Goal: Task Accomplishment & Management: Manage account settings

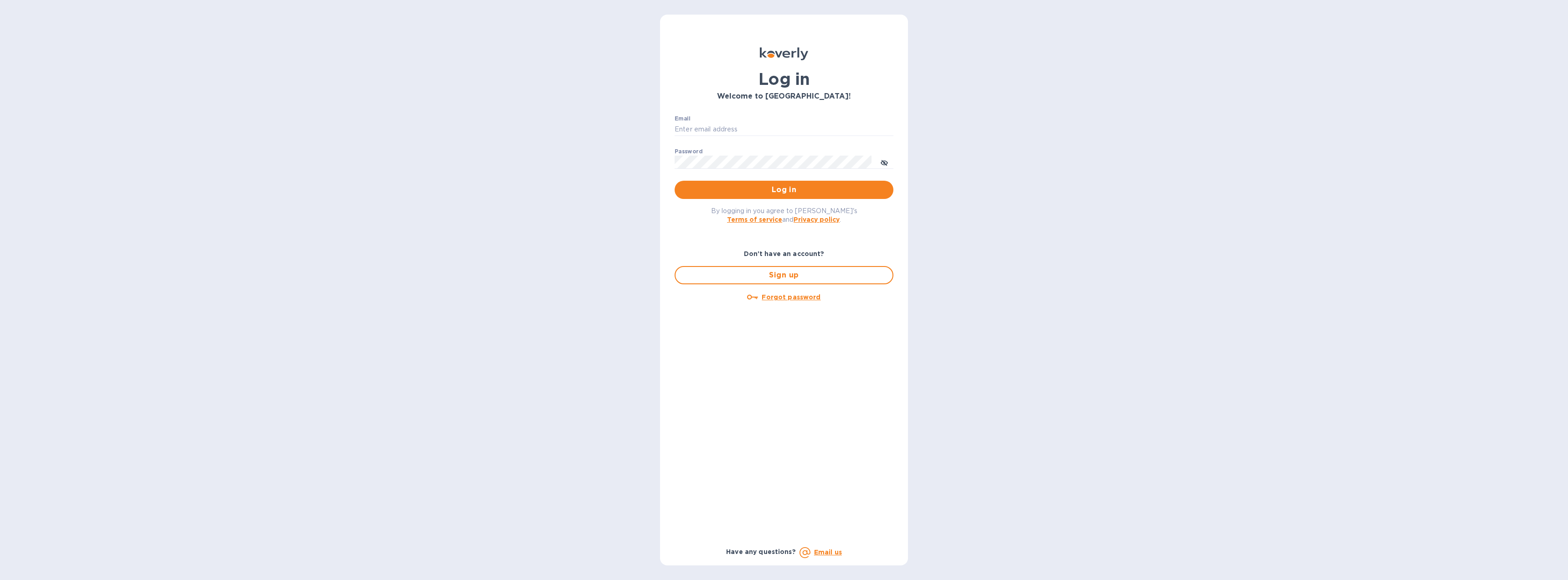
type input "[EMAIL_ADDRESS][DOMAIN_NAME]"
click at [780, 186] on span "Log in" at bounding box center [784, 190] width 204 height 11
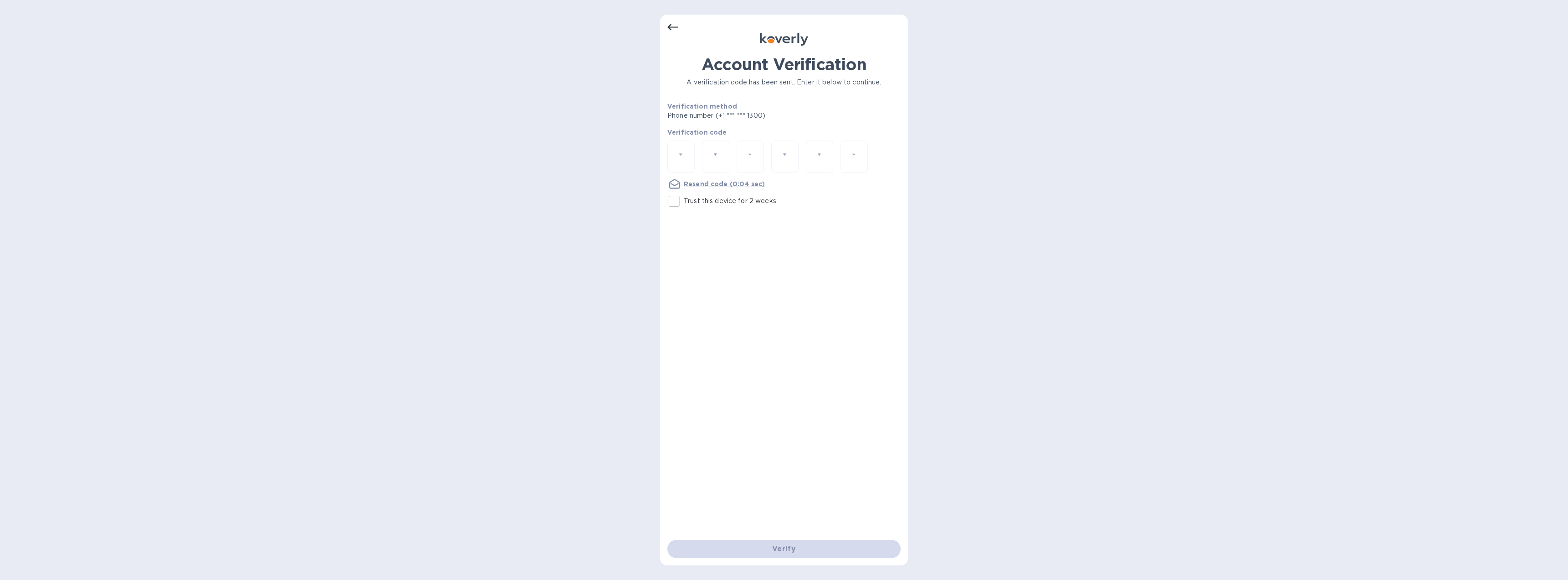
click at [684, 153] on input "number" at bounding box center [680, 157] width 12 height 17
type input "1"
type input "0"
type input "5"
type input "3"
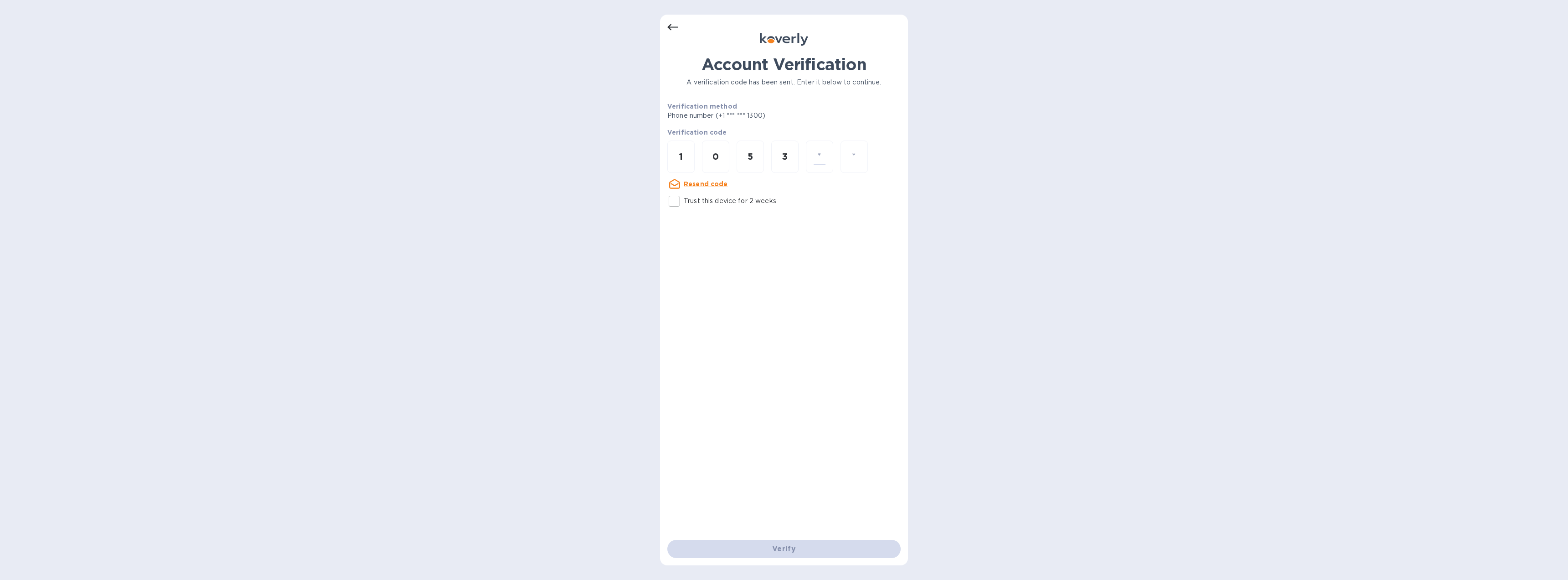
type input "9"
type input "8"
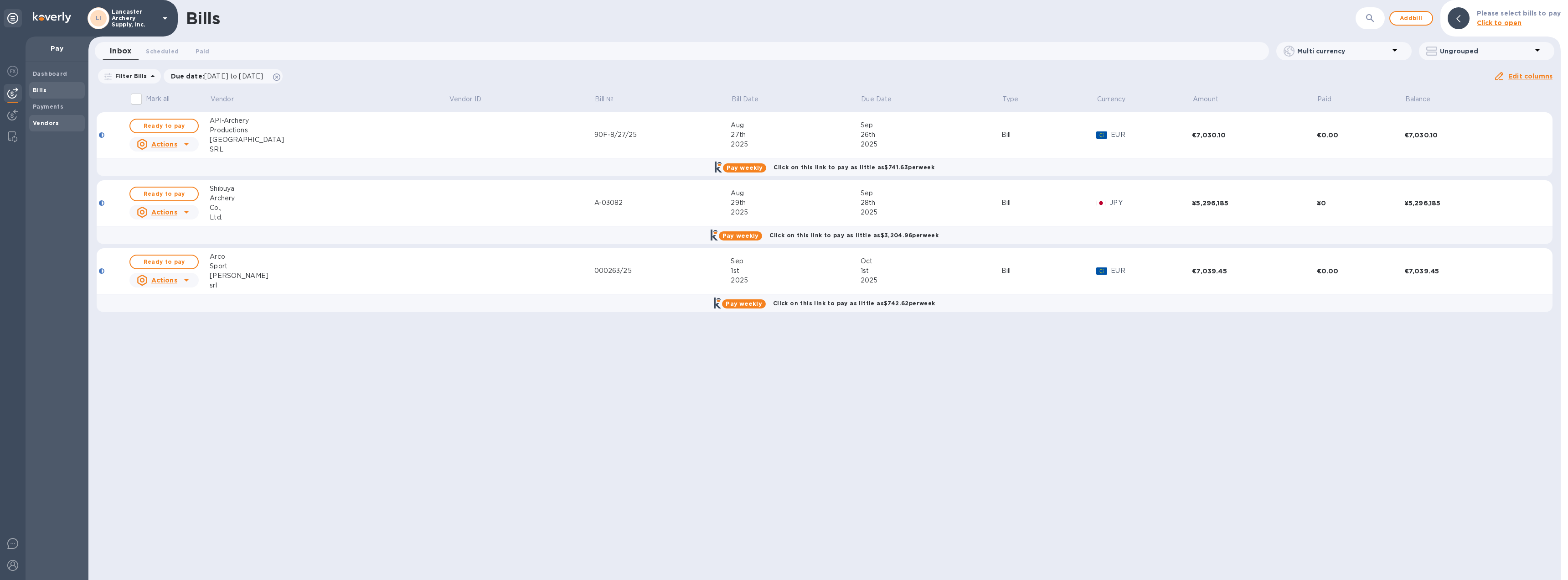
click at [46, 123] on b "Vendors" at bounding box center [46, 123] width 26 height 7
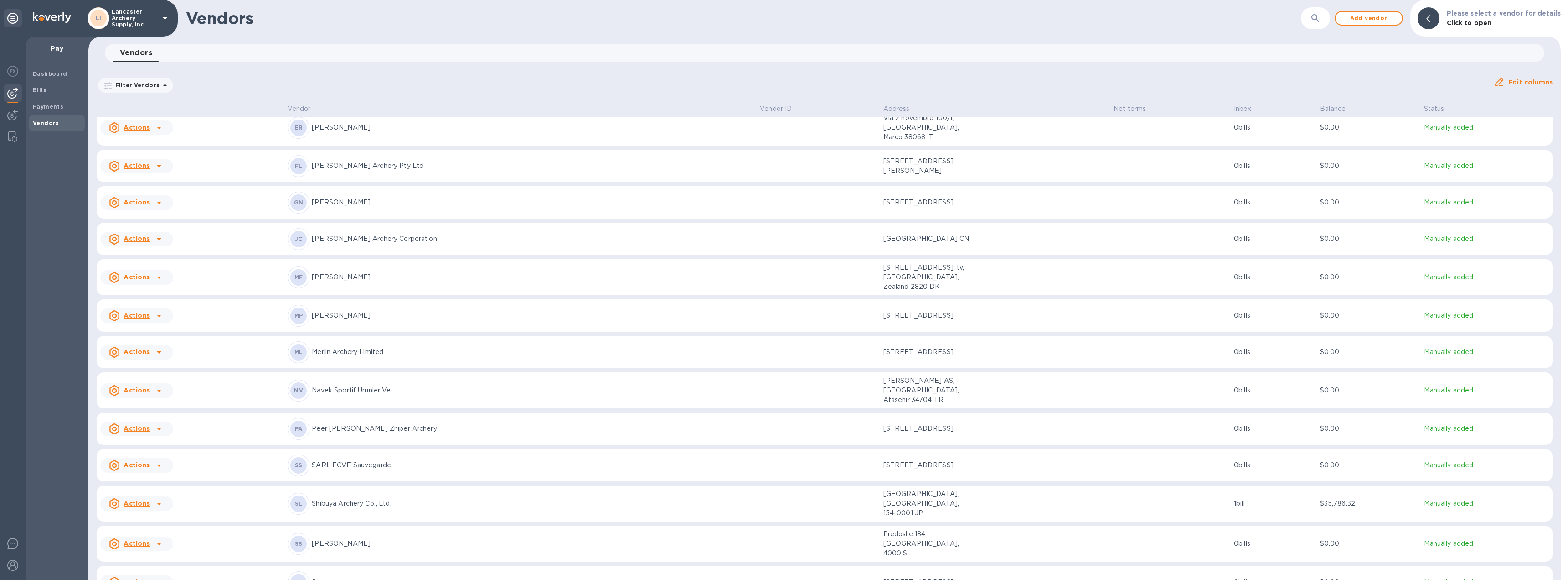
scroll to position [228, 0]
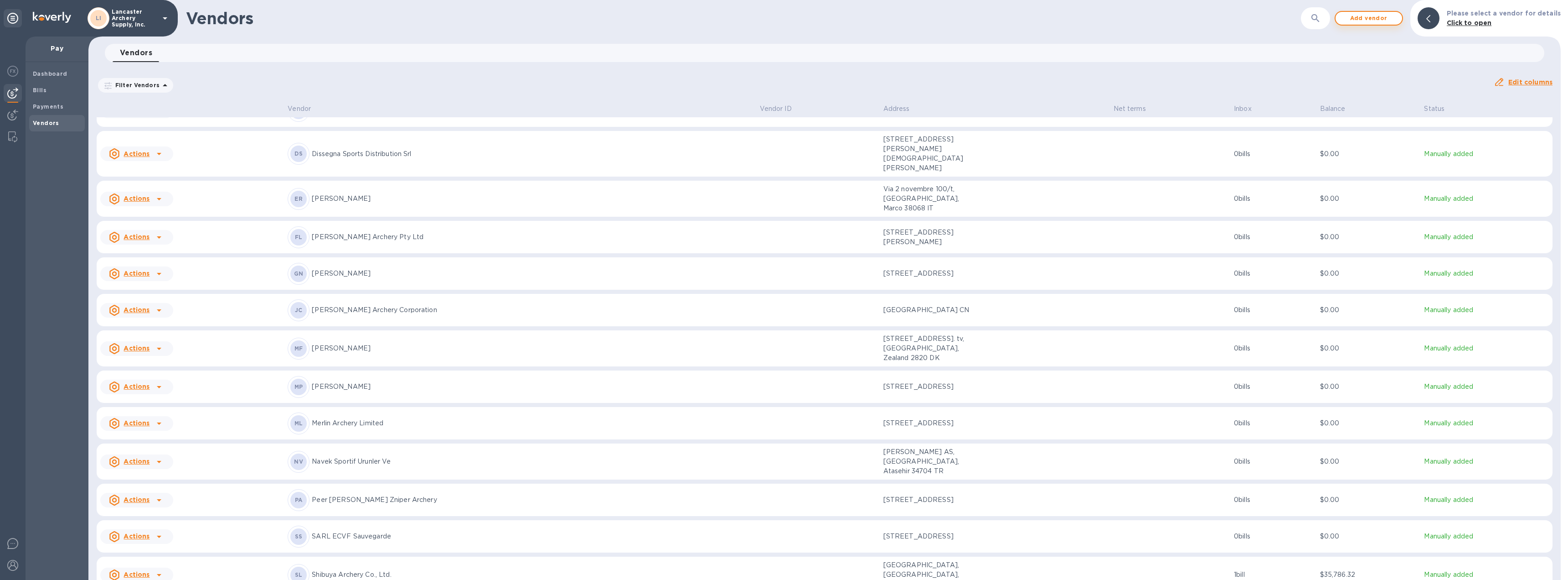
click at [1376, 21] on span "Add vendor" at bounding box center [1369, 18] width 52 height 11
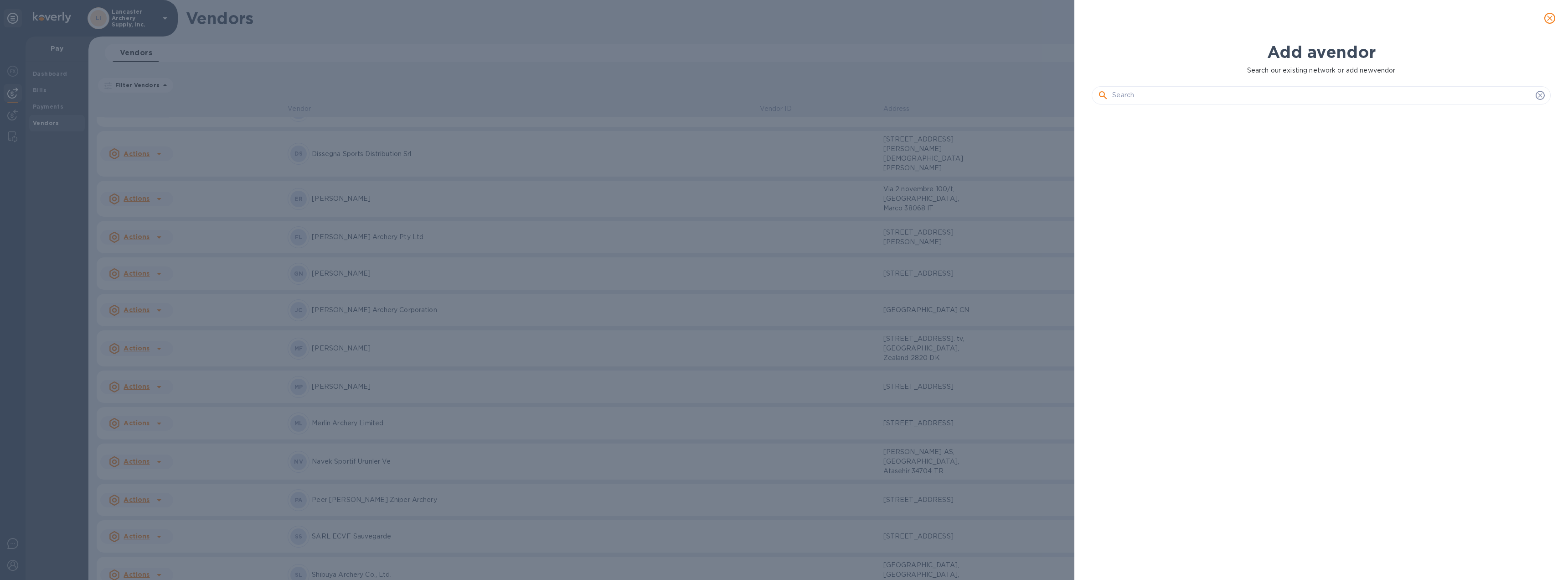
scroll to position [437, 462]
click at [1231, 98] on input "text" at bounding box center [1321, 95] width 420 height 14
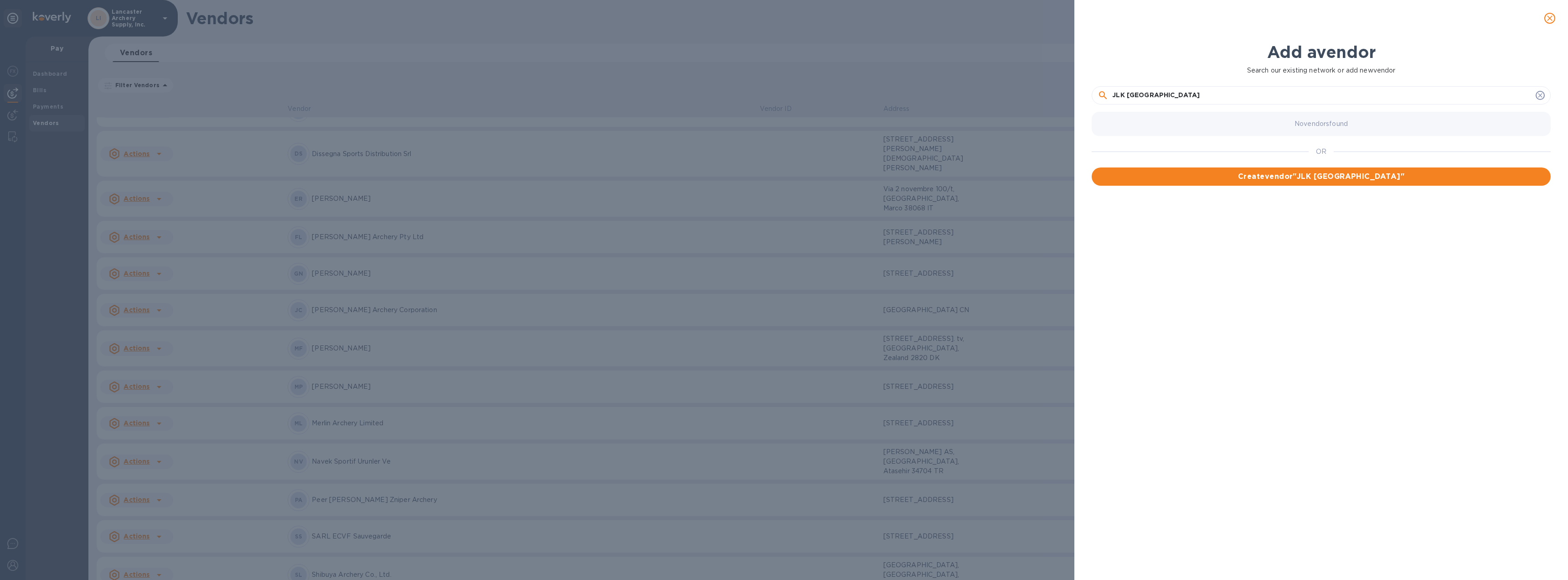
type input "JLK [GEOGRAPHIC_DATA]"
click at [1309, 180] on span "Create vendor " JLK France "" at bounding box center [1321, 176] width 445 height 11
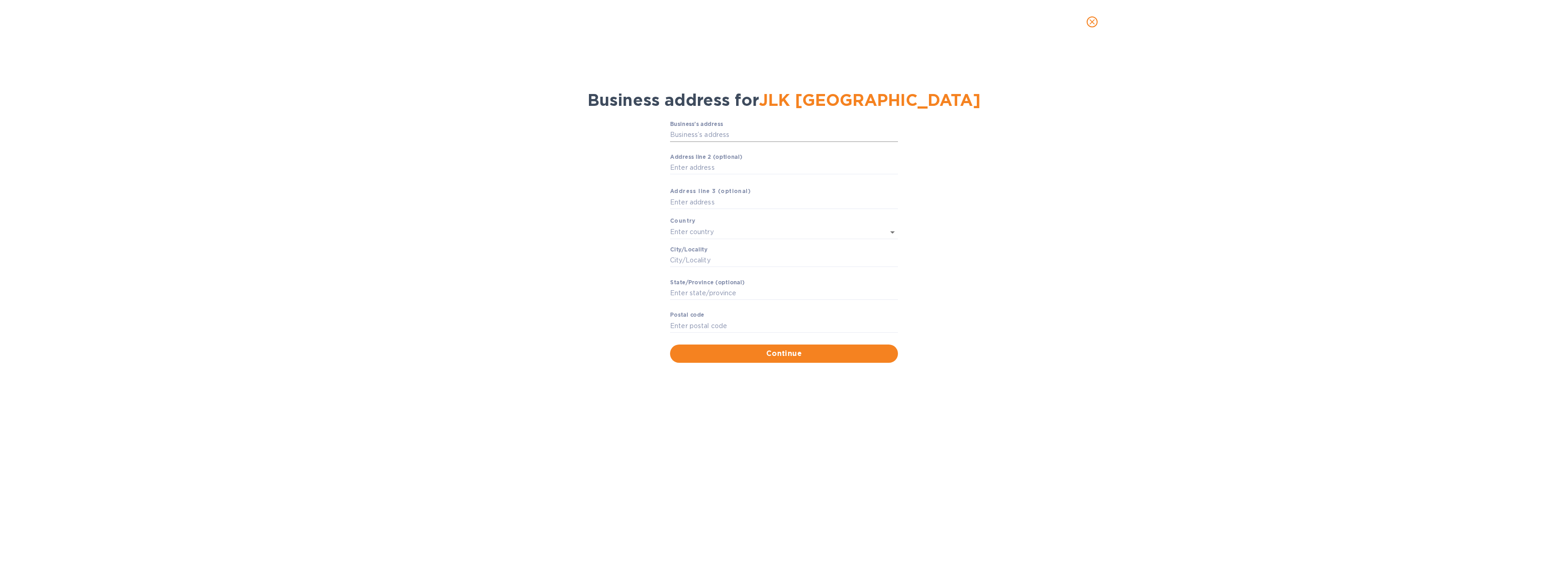
click at [738, 137] on input "Business’s аddress" at bounding box center [783, 134] width 228 height 14
type input "[STREET_ADDRESS]"
type input "[GEOGRAPHIC_DATA]"
type input "Meillonnas"
type input "Auvergne-[GEOGRAPHIC_DATA]"
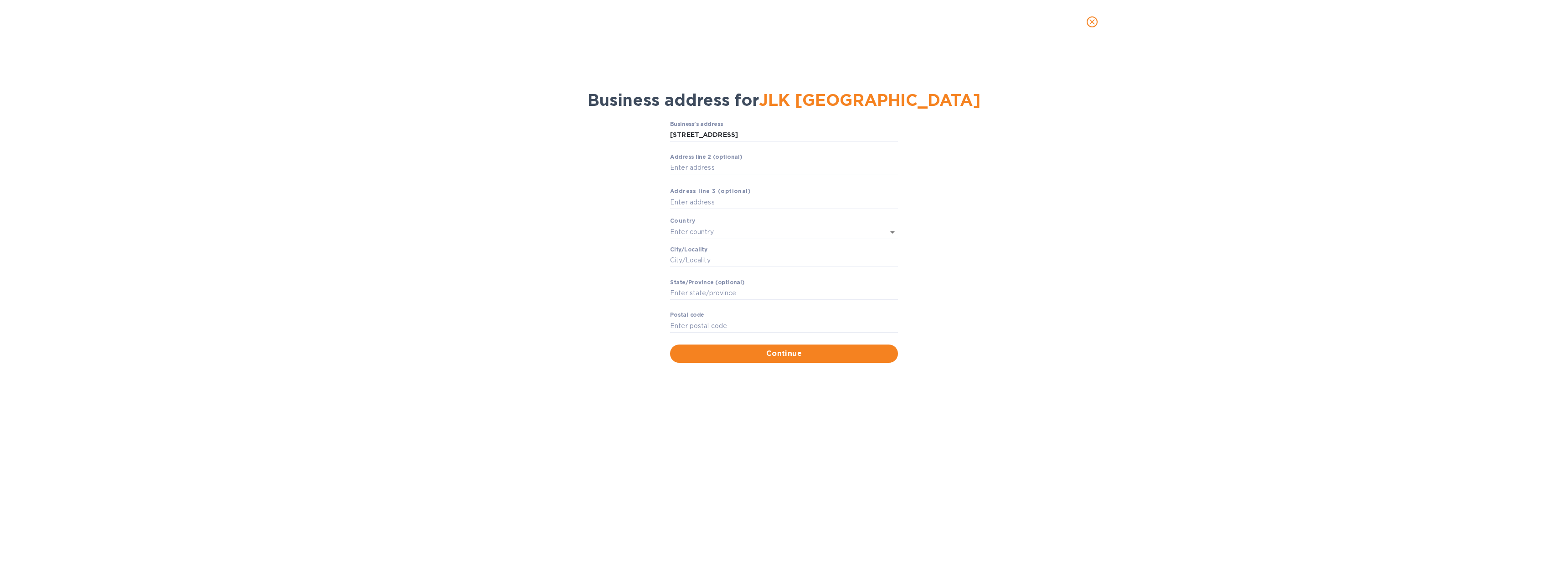
type input "01370"
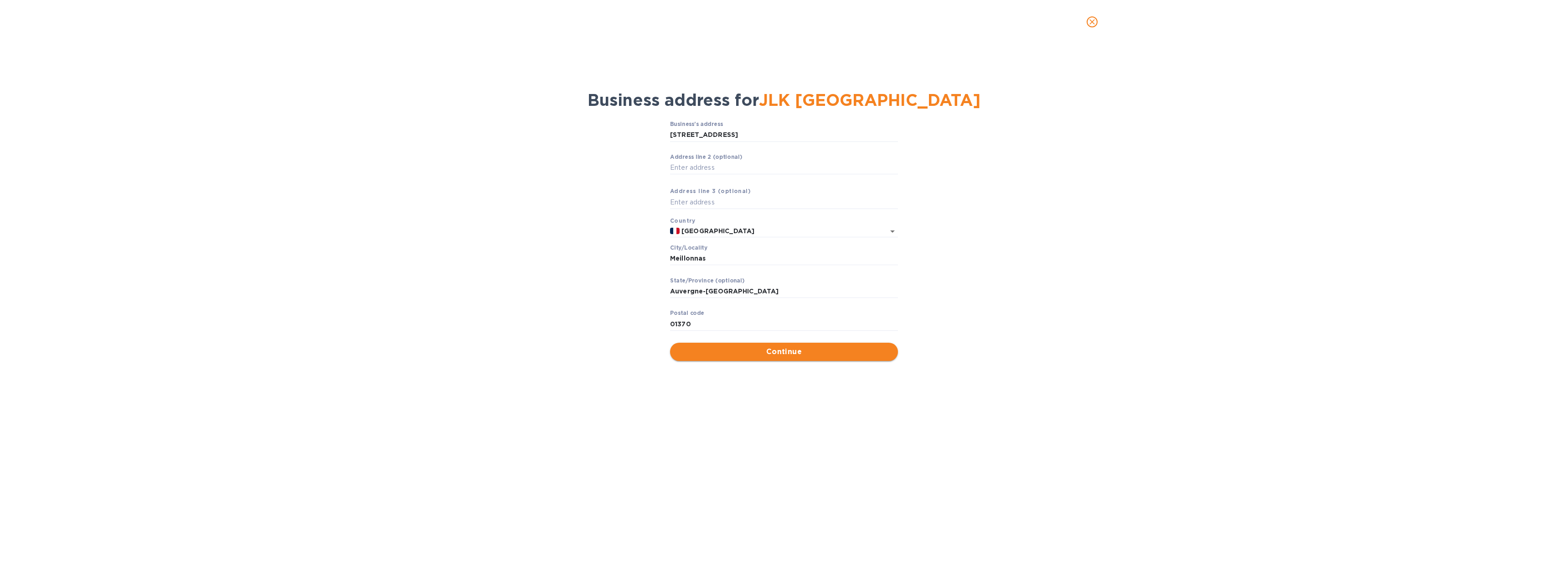
click at [791, 350] on span "Continue" at bounding box center [784, 351] width 213 height 11
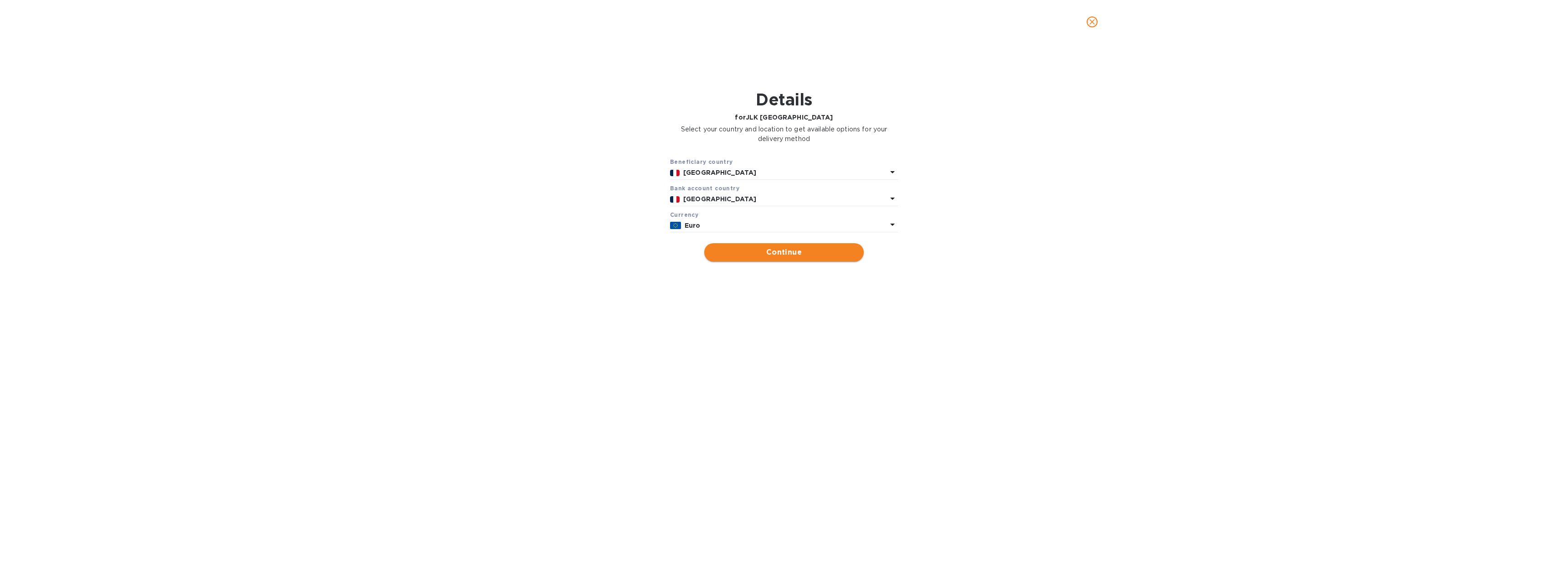
click at [798, 255] on span "Continue" at bounding box center [784, 252] width 145 height 11
type input "JLK [GEOGRAPHIC_DATA]"
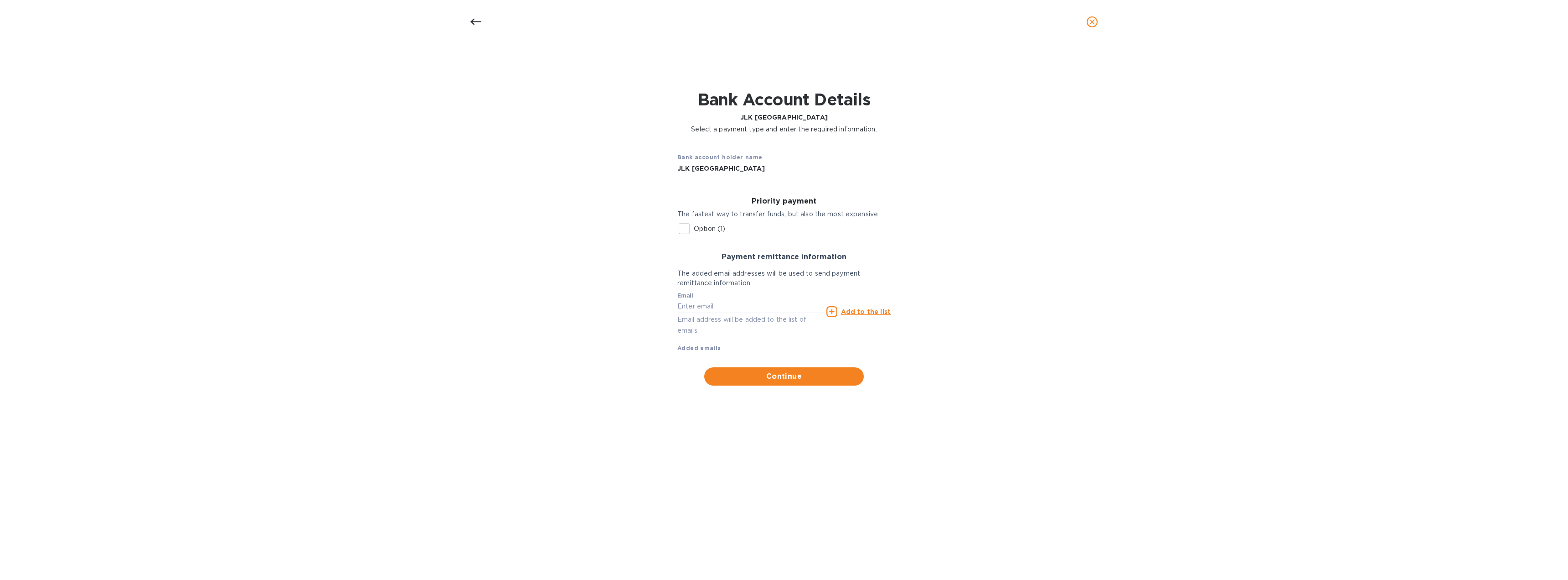
click at [686, 227] on input "Option (1)" at bounding box center [684, 228] width 19 height 19
checkbox input "true"
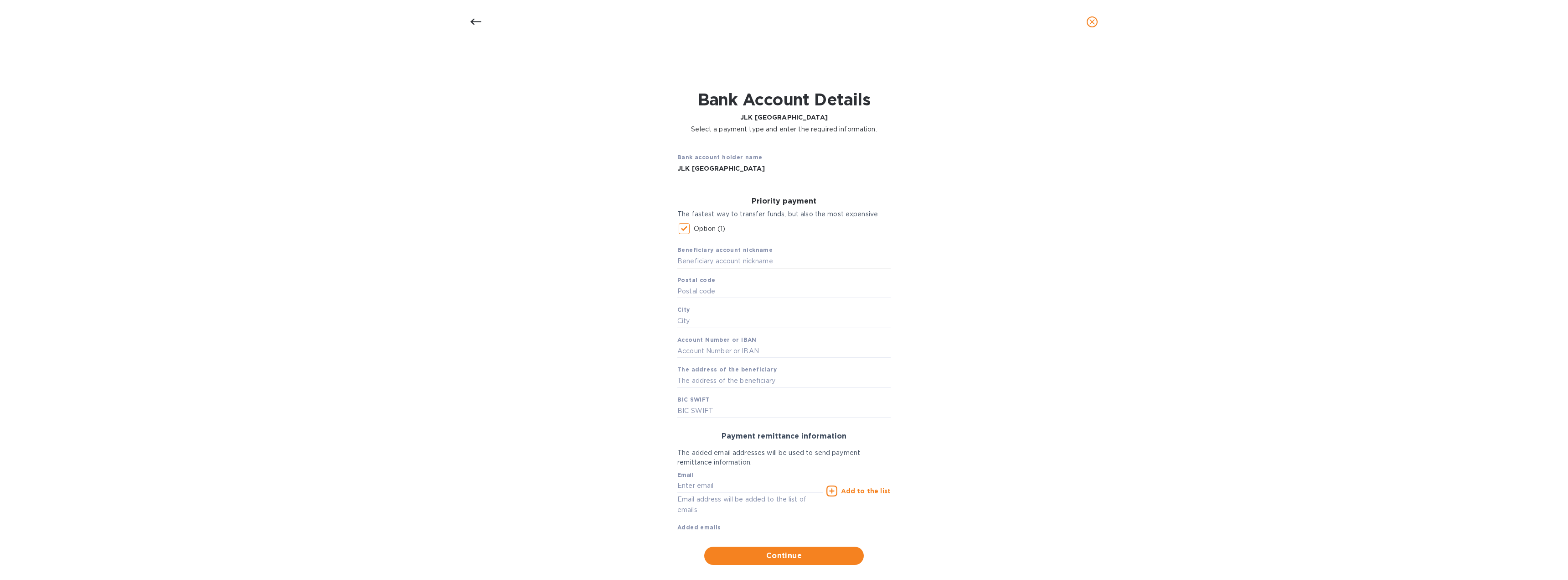
click at [723, 260] on input "text" at bounding box center [784, 261] width 213 height 14
type input "CM - CIC - Banques"
type input "75009"
click at [705, 325] on input "text" at bounding box center [784, 320] width 213 height 14
type input "[GEOGRAPHIC_DATA]"
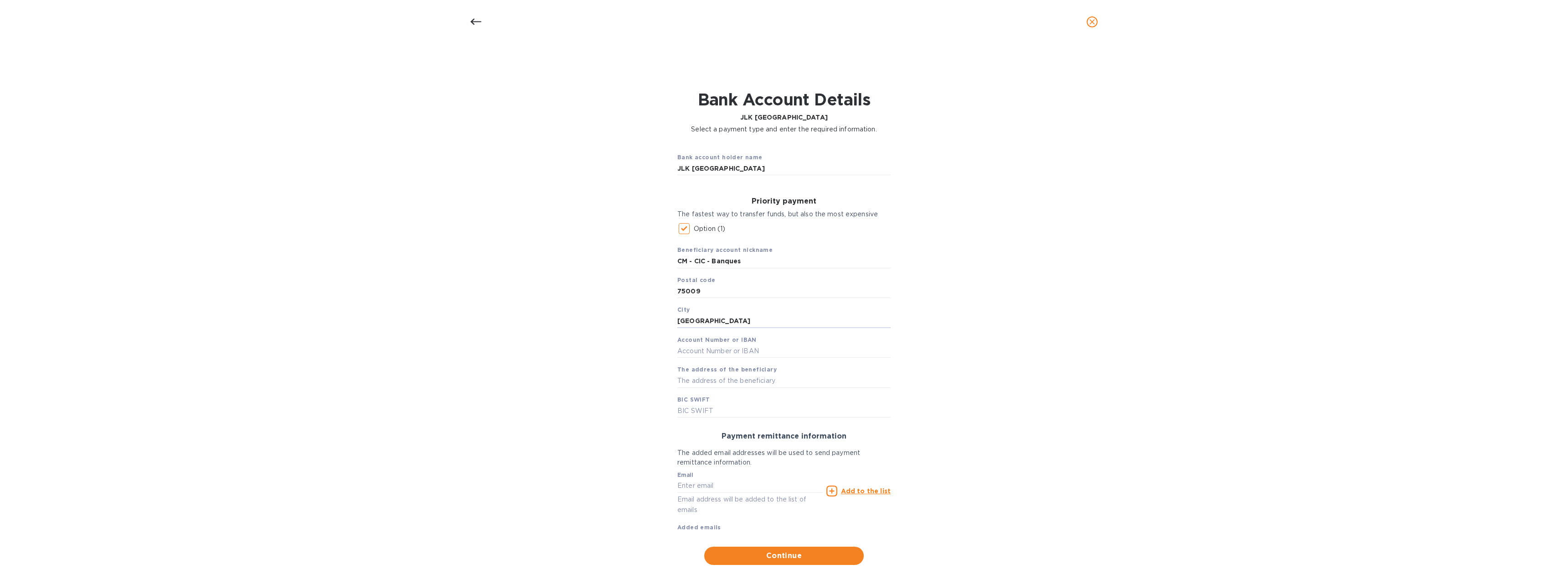
click at [718, 343] on b "Account Number or IBAN" at bounding box center [717, 340] width 79 height 7
click at [720, 350] on input "text" at bounding box center [784, 350] width 213 height 14
type input "[FINANCIAL_ID]"
click at [702, 410] on input "text" at bounding box center [784, 411] width 213 height 14
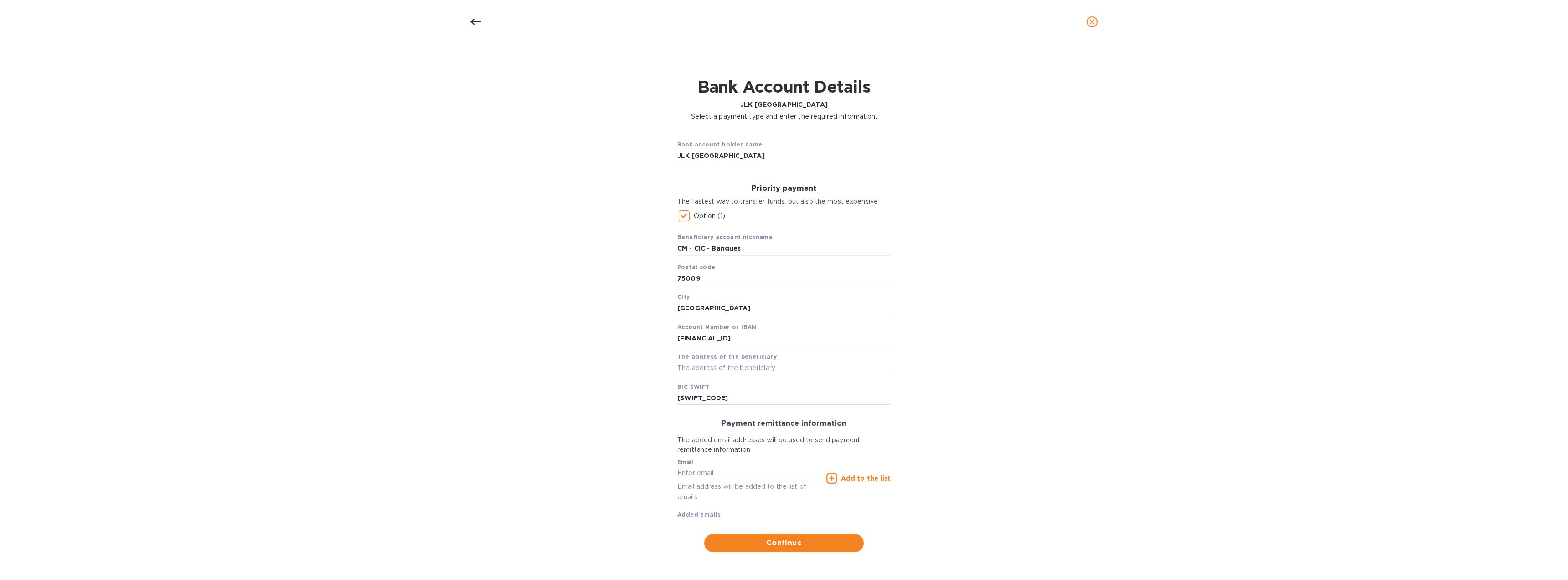
scroll to position [13, 0]
type input "[SWIFT_CODE]"
click at [711, 476] on input "text" at bounding box center [750, 472] width 145 height 14
type input "[EMAIL_ADDRESS][DOMAIN_NAME]"
click at [879, 478] on u "Add to the list" at bounding box center [866, 478] width 50 height 7
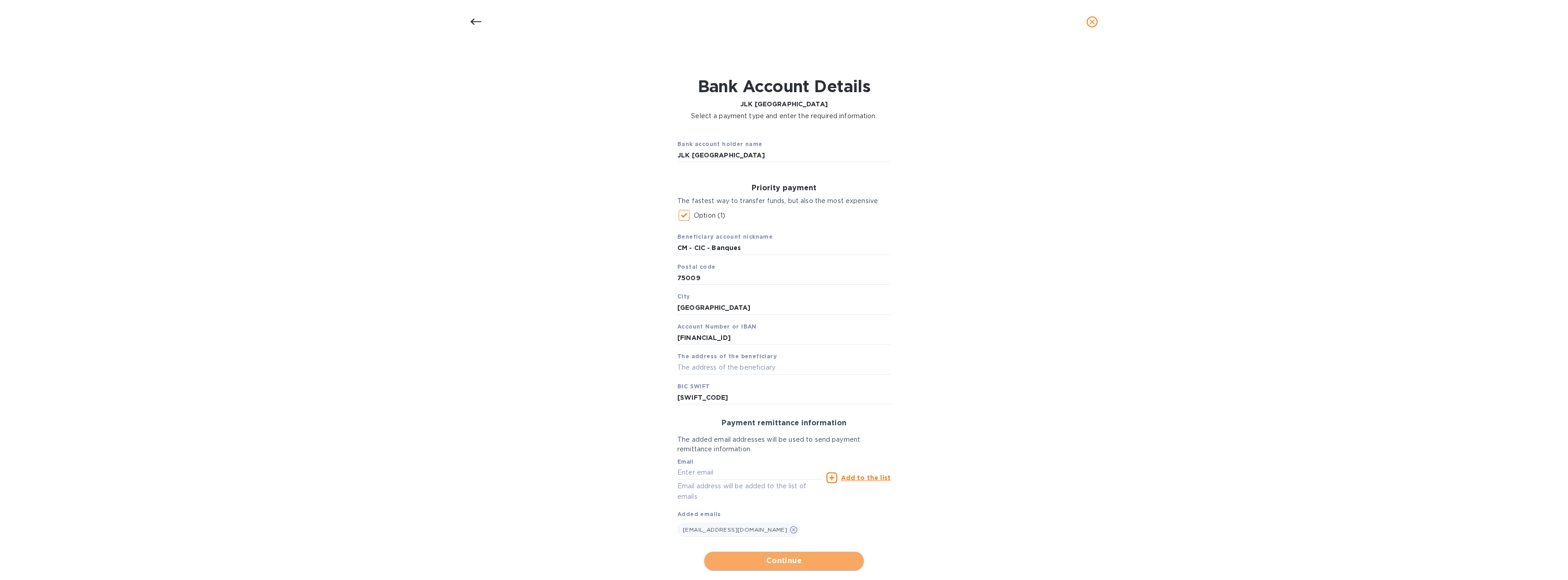
click at [803, 557] on span "Continue" at bounding box center [784, 560] width 145 height 11
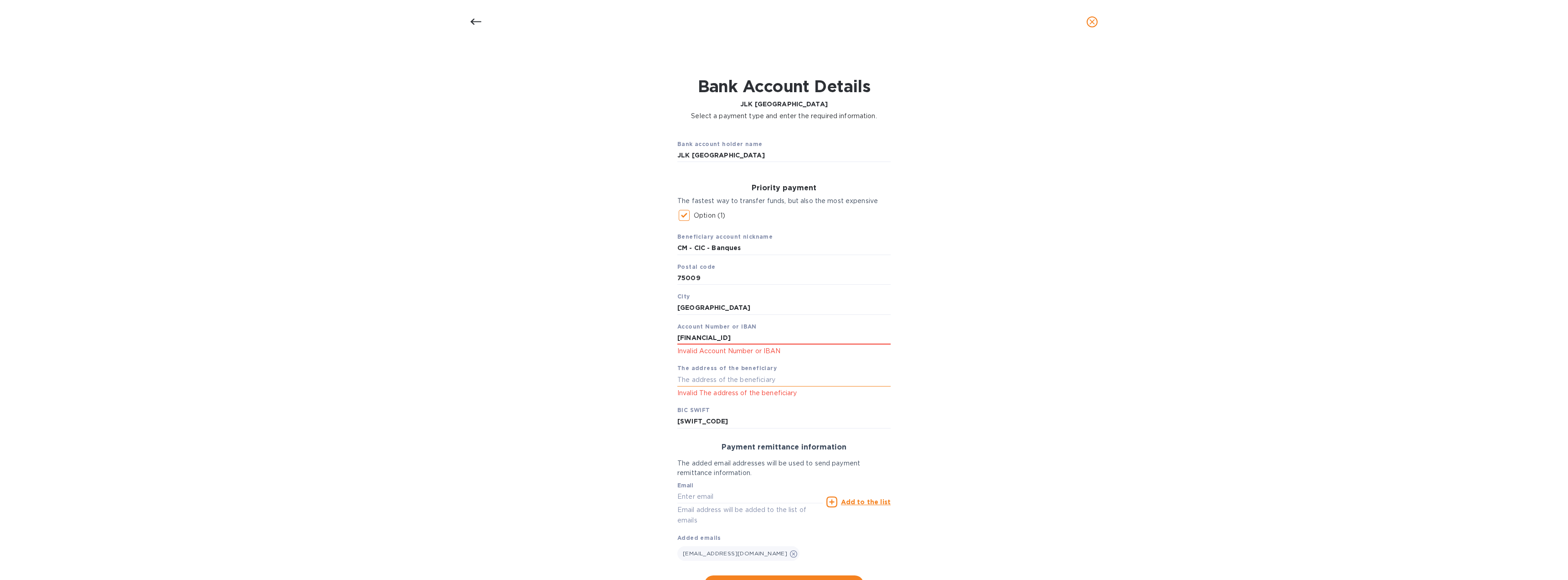
click at [718, 378] on input "text" at bounding box center [784, 379] width 213 height 14
type input "[STREET_ADDRESS]"
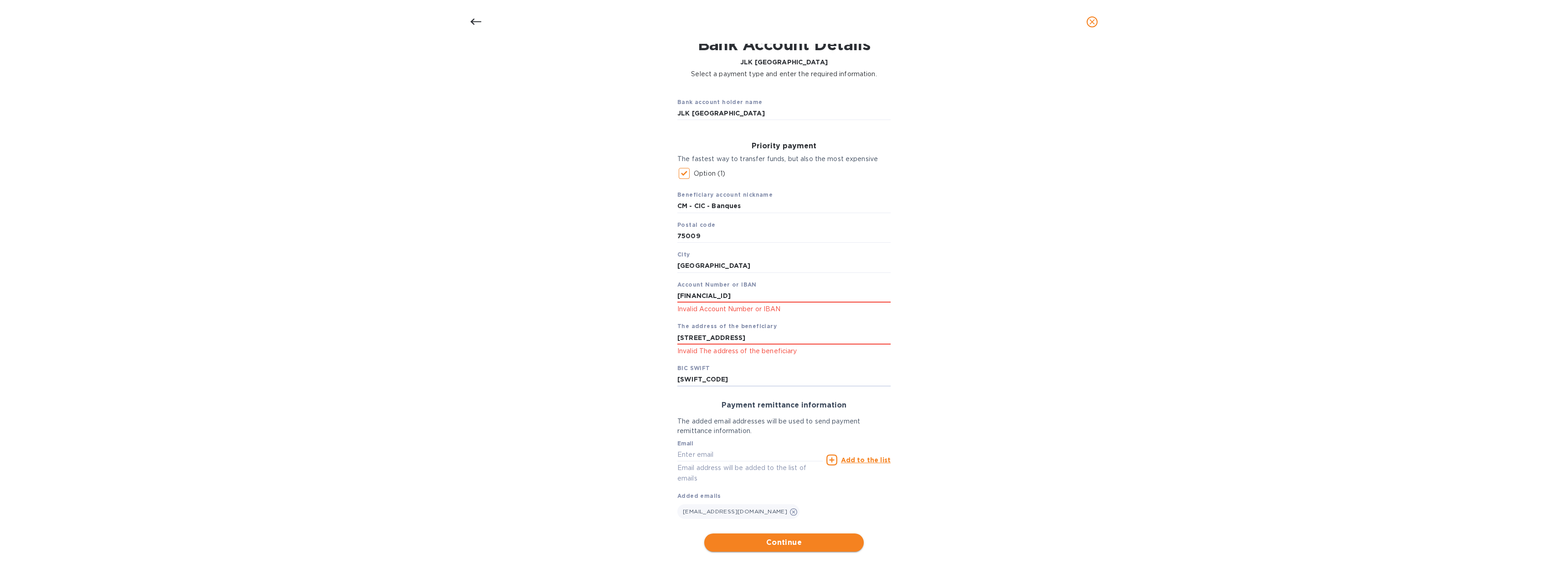
click at [790, 548] on span "Continue" at bounding box center [784, 542] width 145 height 11
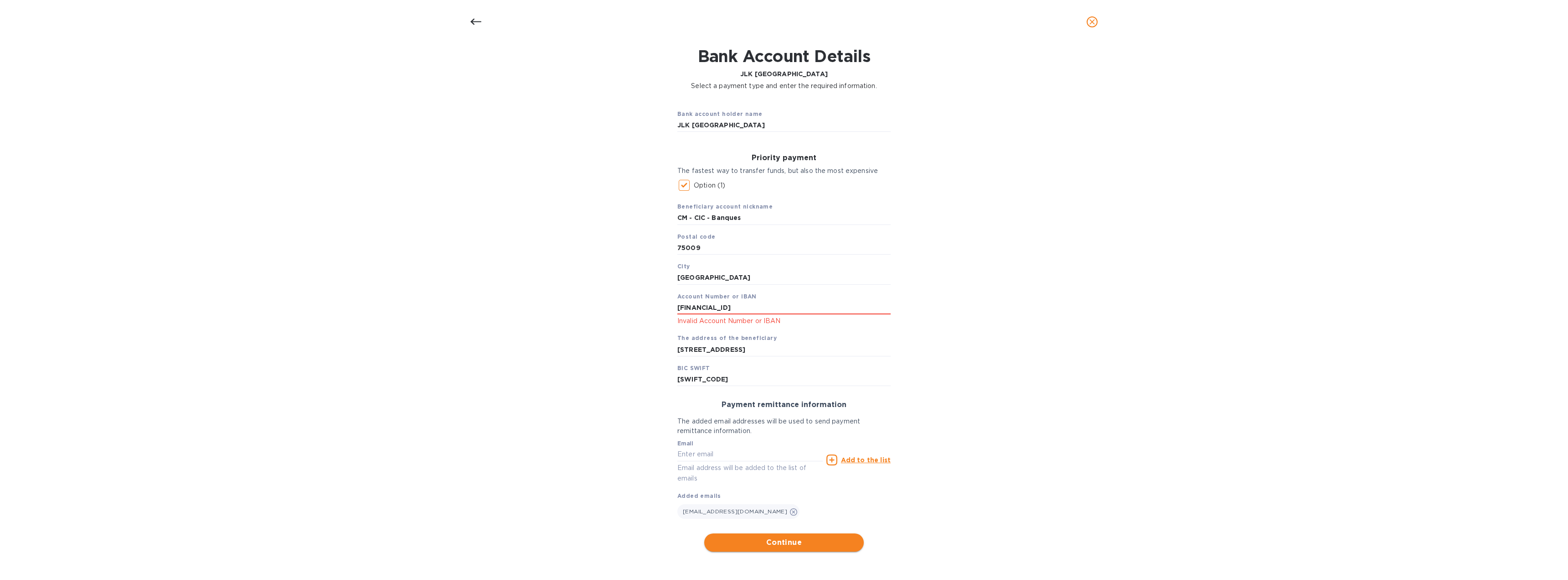
scroll to position [44, 0]
click at [693, 308] on input "[FINANCIAL_ID]" at bounding box center [784, 308] width 213 height 14
click at [711, 310] on input "[DATE][FINANCIAL_ID]" at bounding box center [784, 308] width 213 height 14
click at [708, 309] on input "[DATE][FINANCIAL_ID]" at bounding box center [784, 308] width 213 height 14
click at [723, 308] on input "[FINANCIAL_ID]" at bounding box center [784, 308] width 213 height 14
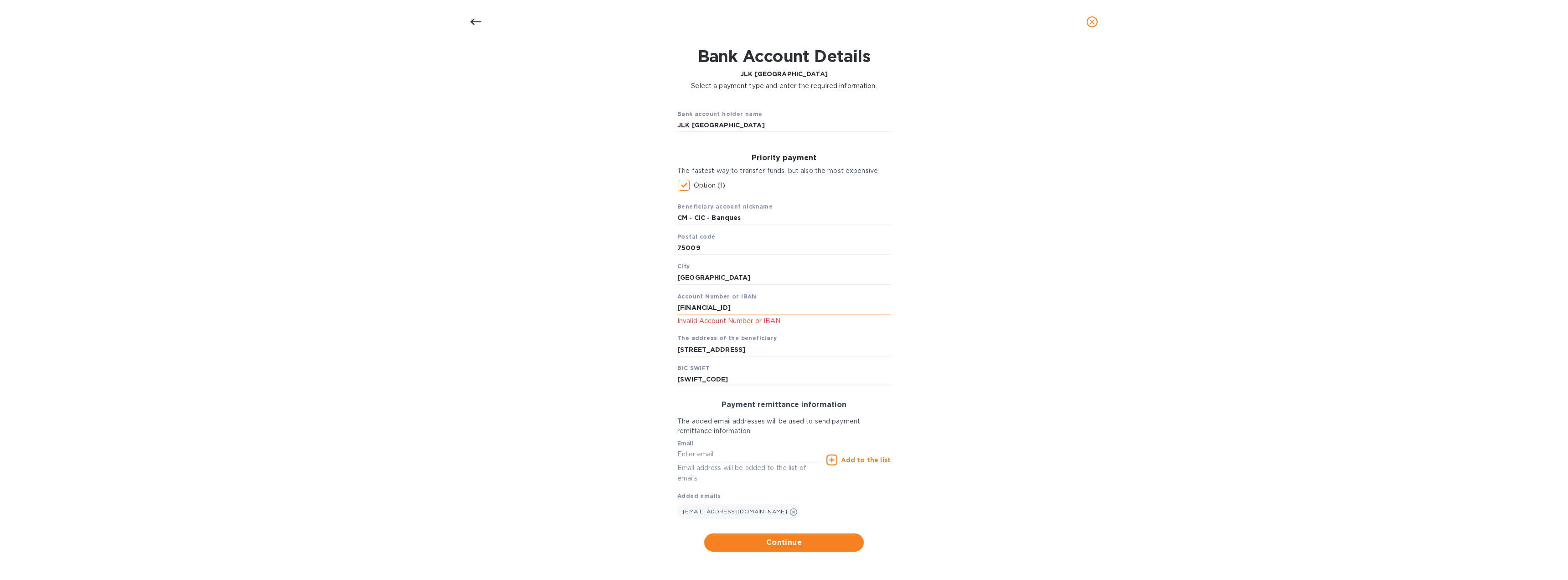
click at [741, 306] on input "[FINANCIAL_ID]" at bounding box center [784, 308] width 213 height 14
click at [756, 308] on input "[FINANCIAL_ID]" at bounding box center [784, 308] width 213 height 14
click at [773, 308] on input "[FINANCIAL_ID]" at bounding box center [784, 308] width 213 height 14
type input "[FINANCIAL_ID]"
click at [775, 543] on span "Continue" at bounding box center [784, 542] width 145 height 11
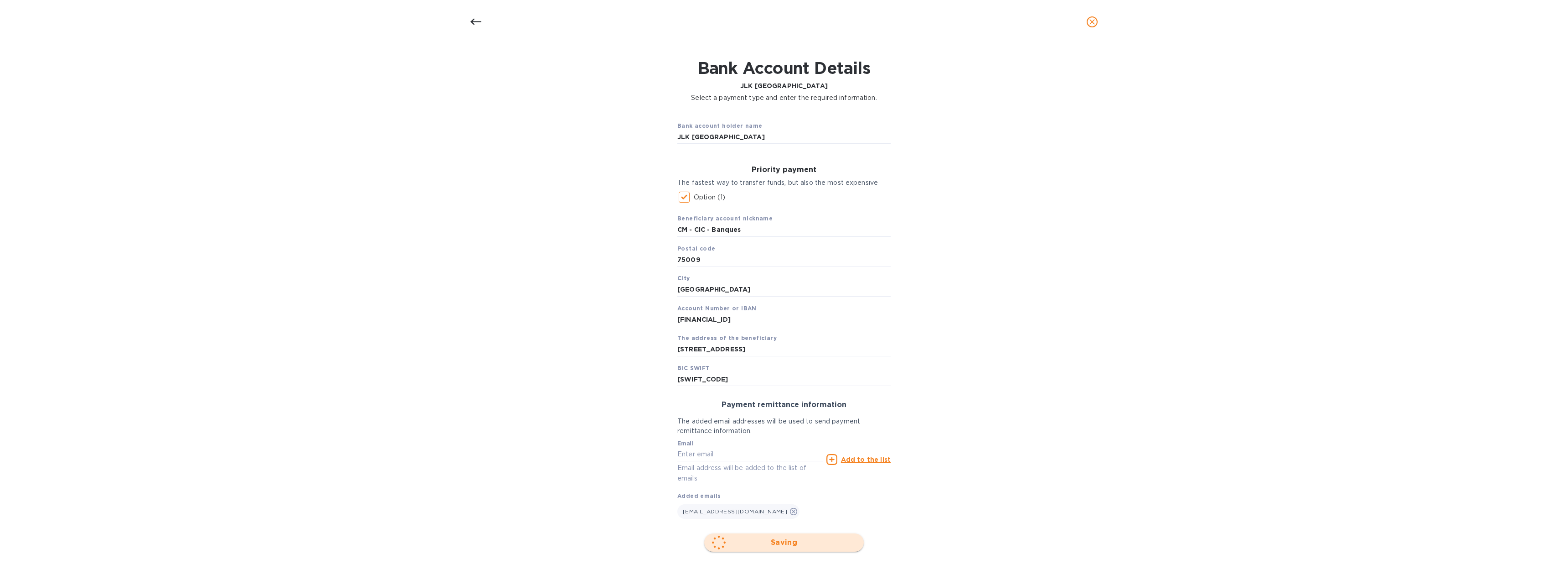
scroll to position [0, 0]
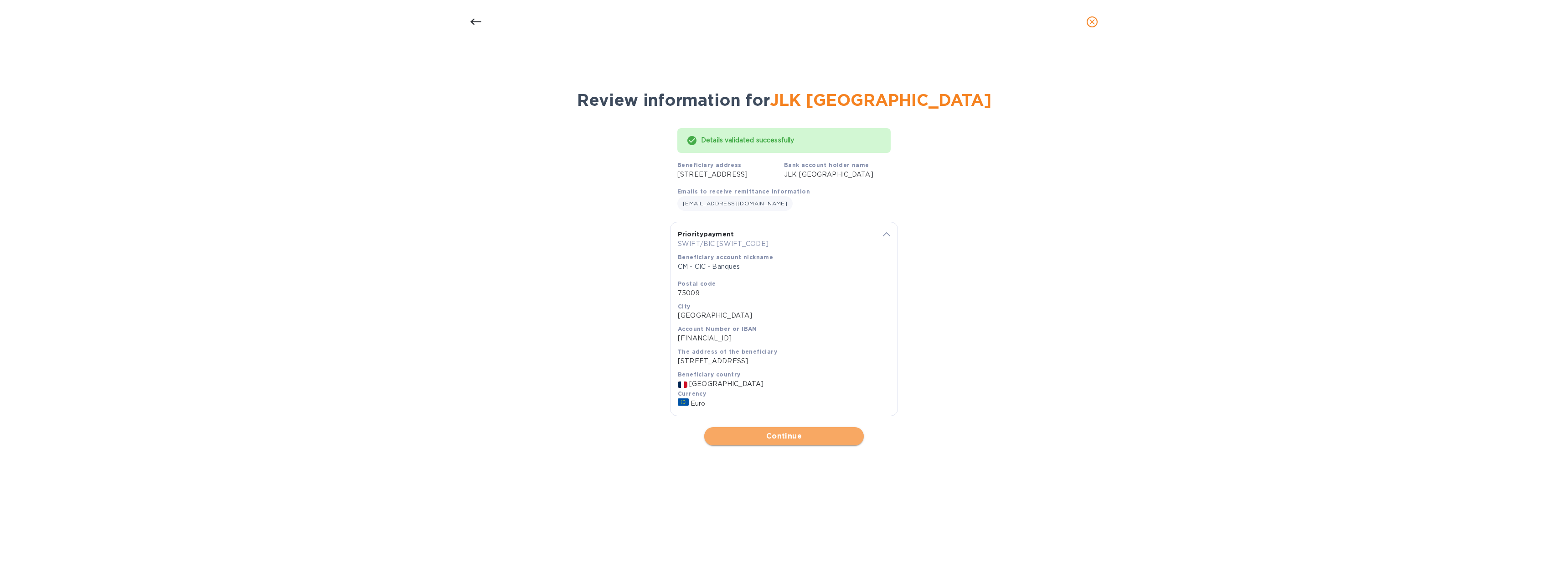
click at [773, 441] on span "Continue" at bounding box center [784, 436] width 145 height 11
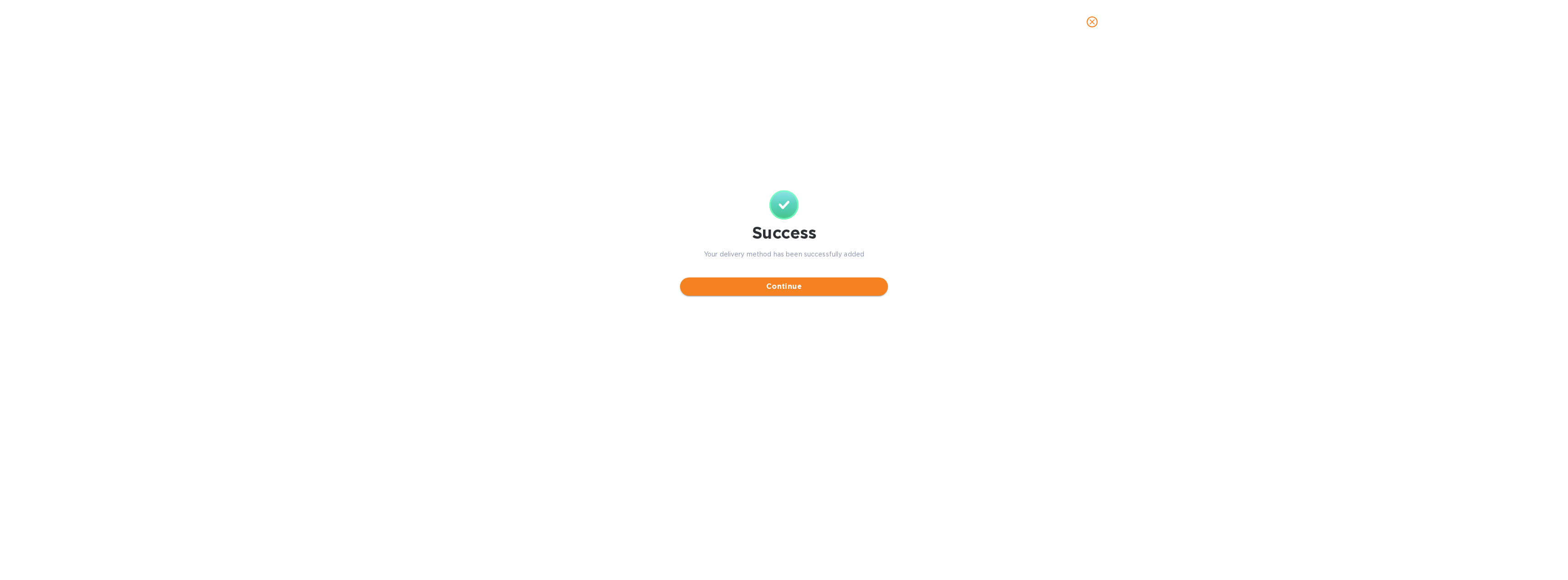
click at [777, 285] on span "Continue" at bounding box center [784, 286] width 193 height 11
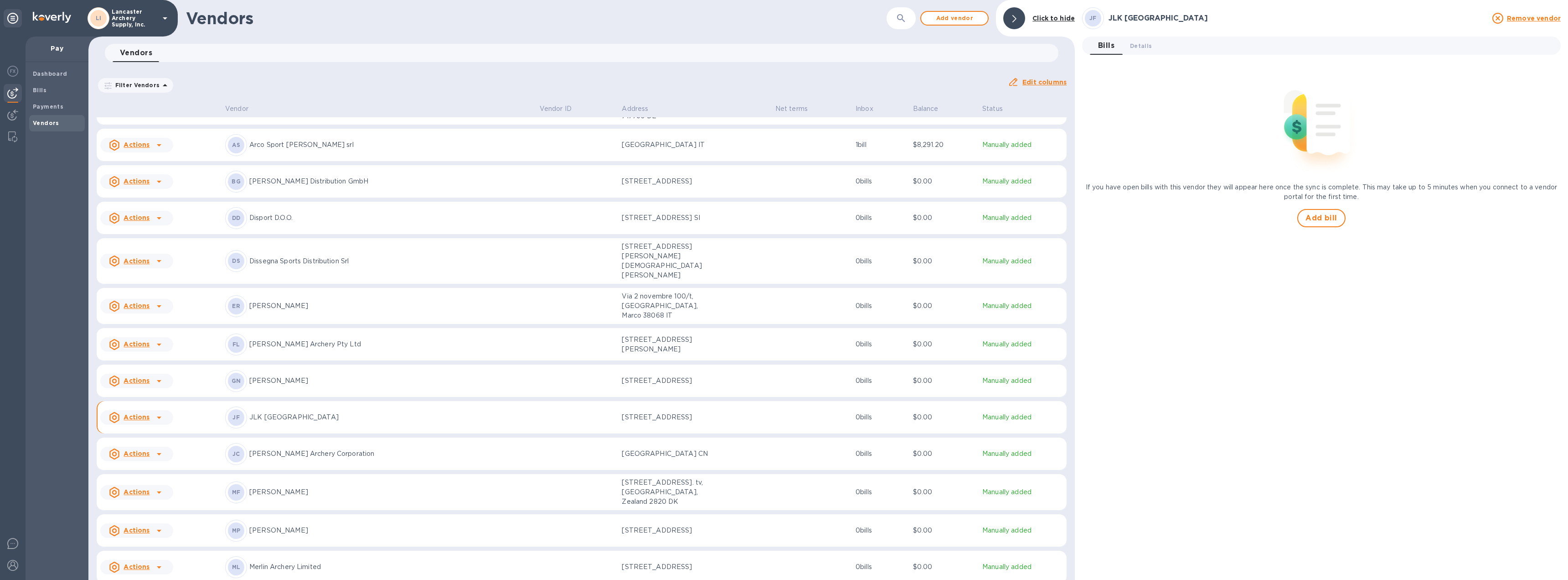
scroll to position [228, 0]
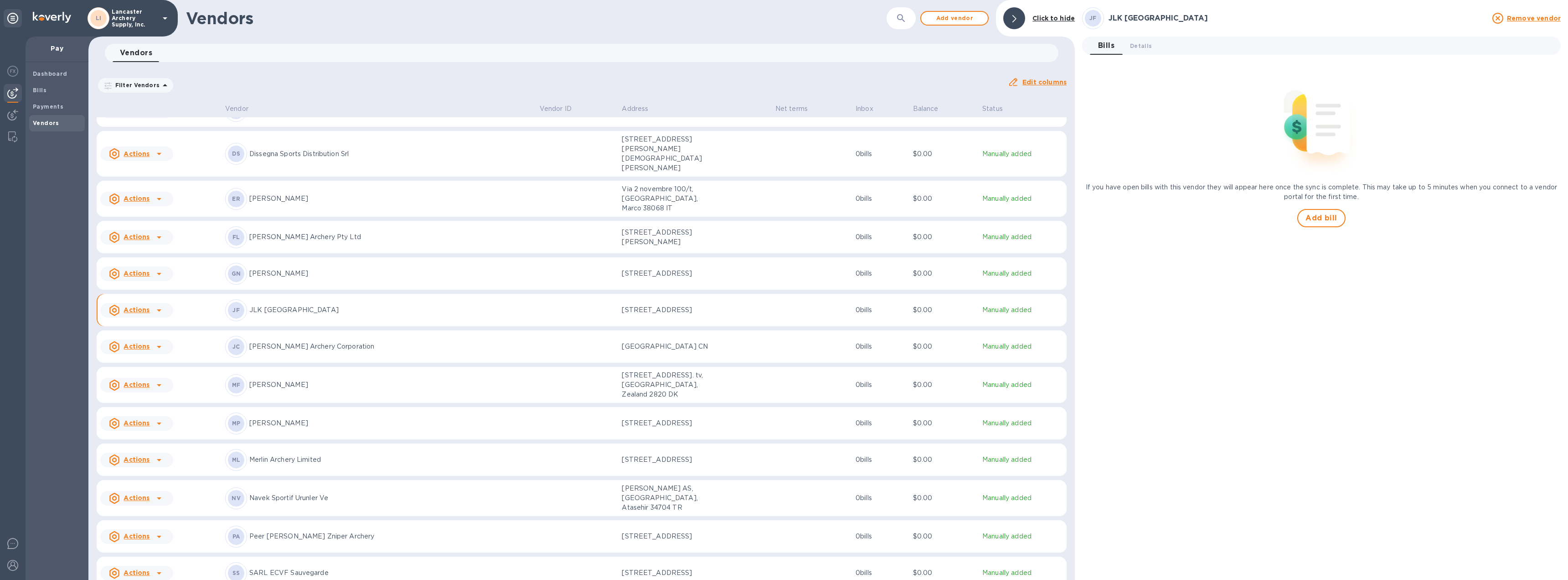
click at [387, 305] on p "JLK [GEOGRAPHIC_DATA]" at bounding box center [391, 310] width 283 height 9
click at [392, 305] on p "JLK [GEOGRAPHIC_DATA]" at bounding box center [391, 310] width 283 height 9
click at [1136, 46] on span "Details 0" at bounding box center [1141, 45] width 22 height 9
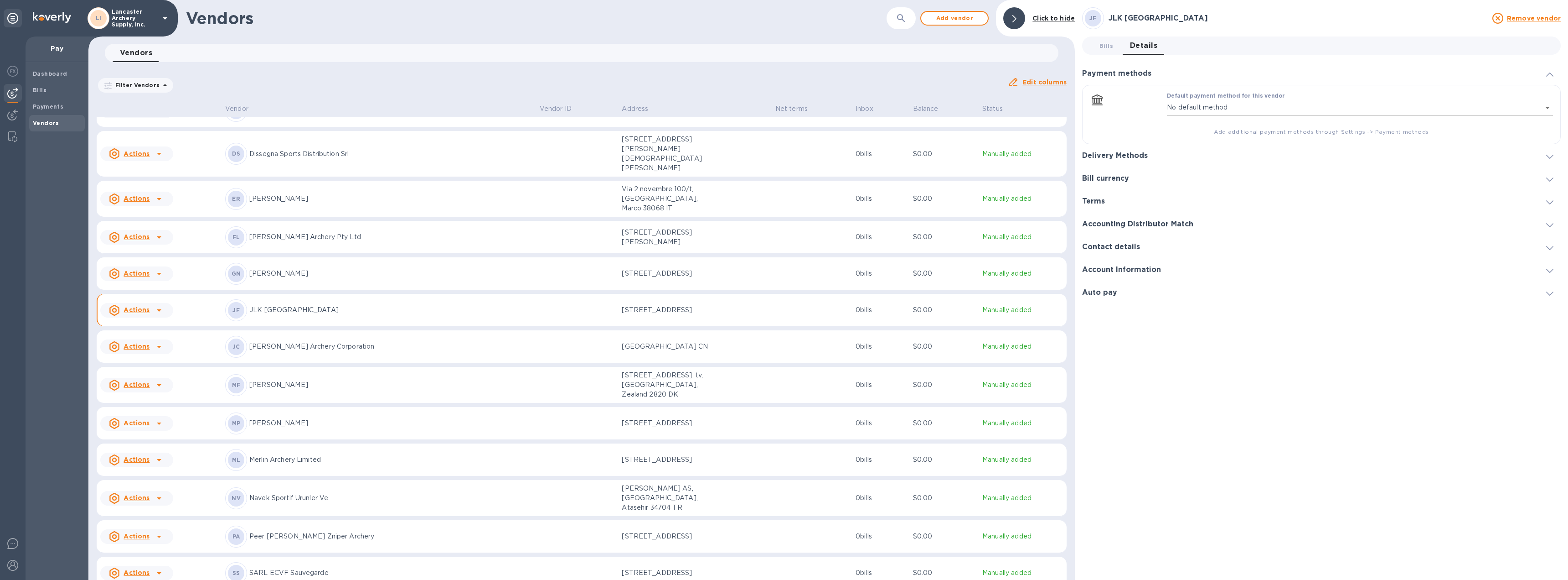
click at [1547, 105] on body "[PERSON_NAME] Archery Supply, Inc. Pay Dashboard Bills Payments Vendors Vendors…" at bounding box center [784, 290] width 1568 height 580
click at [1452, 127] on div "Routing number (**1422) Account number (**9424) Secondary Account" at bounding box center [1360, 128] width 372 height 21
type input "23993526876504476136382762000016"
click at [1548, 163] on icon at bounding box center [1549, 164] width 7 height 4
click at [1549, 116] on span "default-method" at bounding box center [1549, 119] width 7 height 9
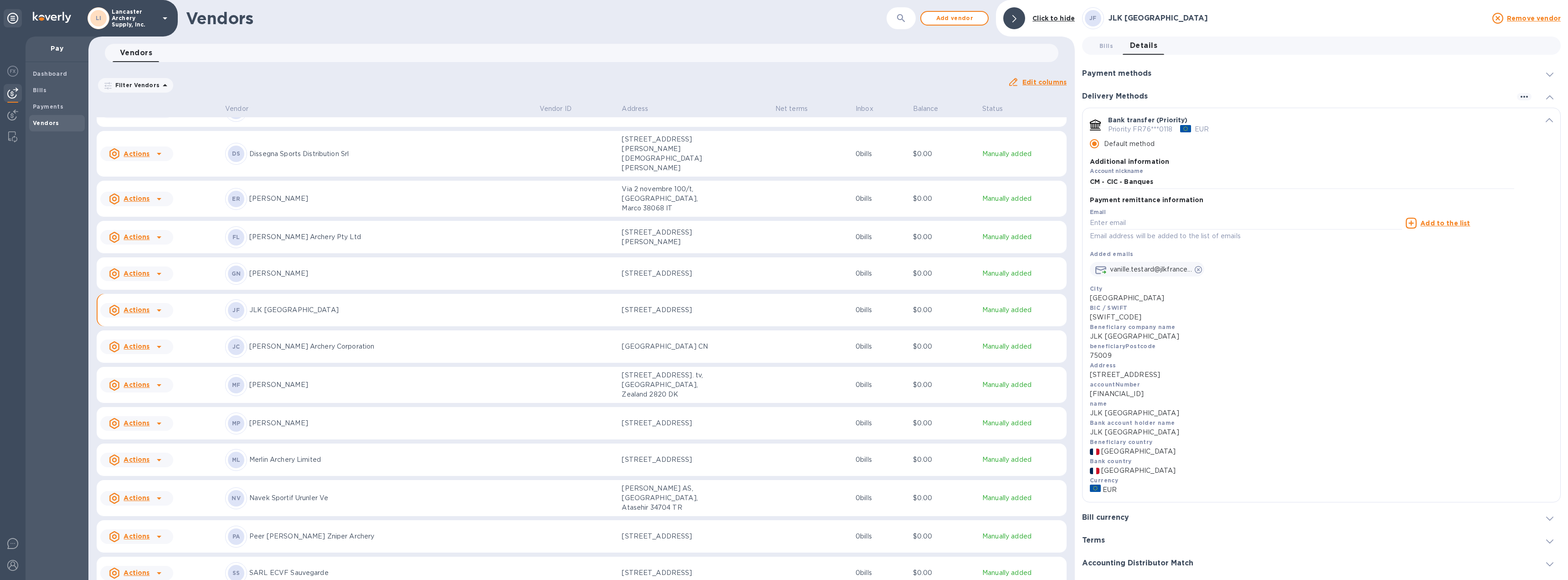
click at [1546, 119] on icon "default-method" at bounding box center [1549, 120] width 7 height 4
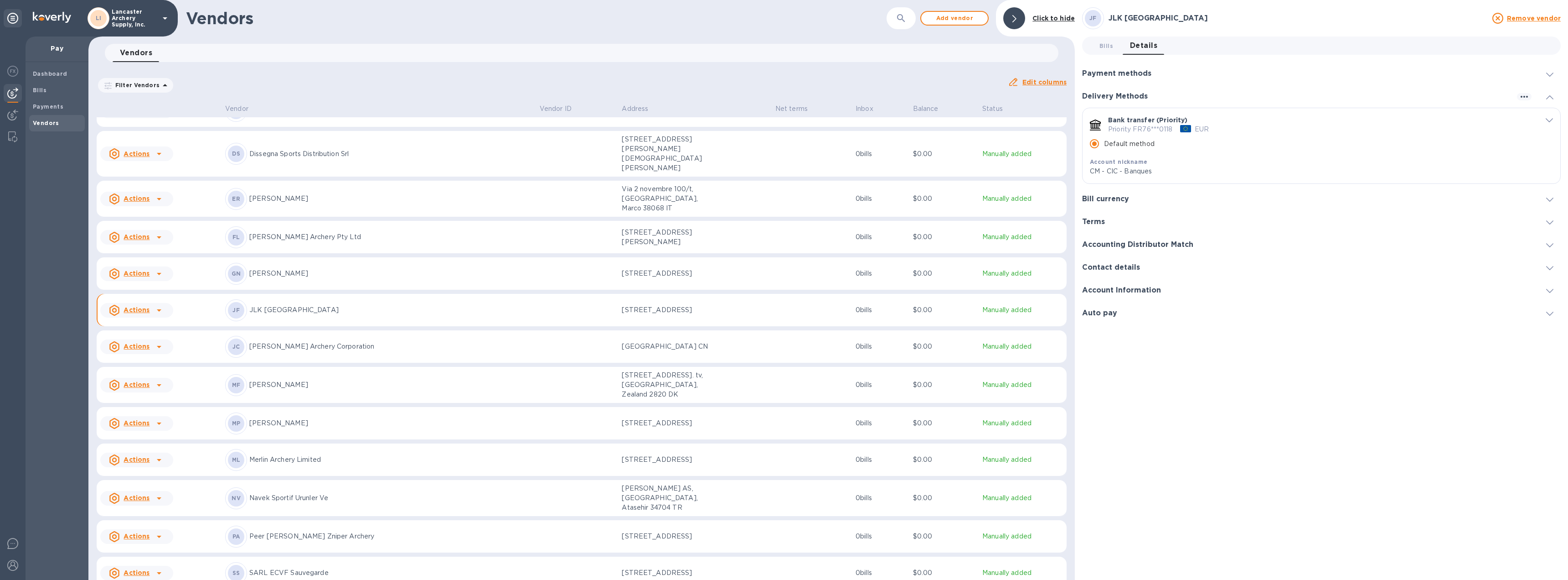
click at [1552, 196] on span at bounding box center [1549, 199] width 7 height 9
click at [1549, 72] on span at bounding box center [1549, 74] width 7 height 9
click at [1549, 166] on icon at bounding box center [1549, 164] width 7 height 4
click at [1548, 115] on div "Bank transfer (Priority) Priority FR76***0118 EUR Default method Account nickna…" at bounding box center [1321, 145] width 477 height 75
click at [1548, 114] on div "Bank transfer (Priority) Priority FR76***0118 EUR Default method Account nickna…" at bounding box center [1321, 145] width 477 height 75
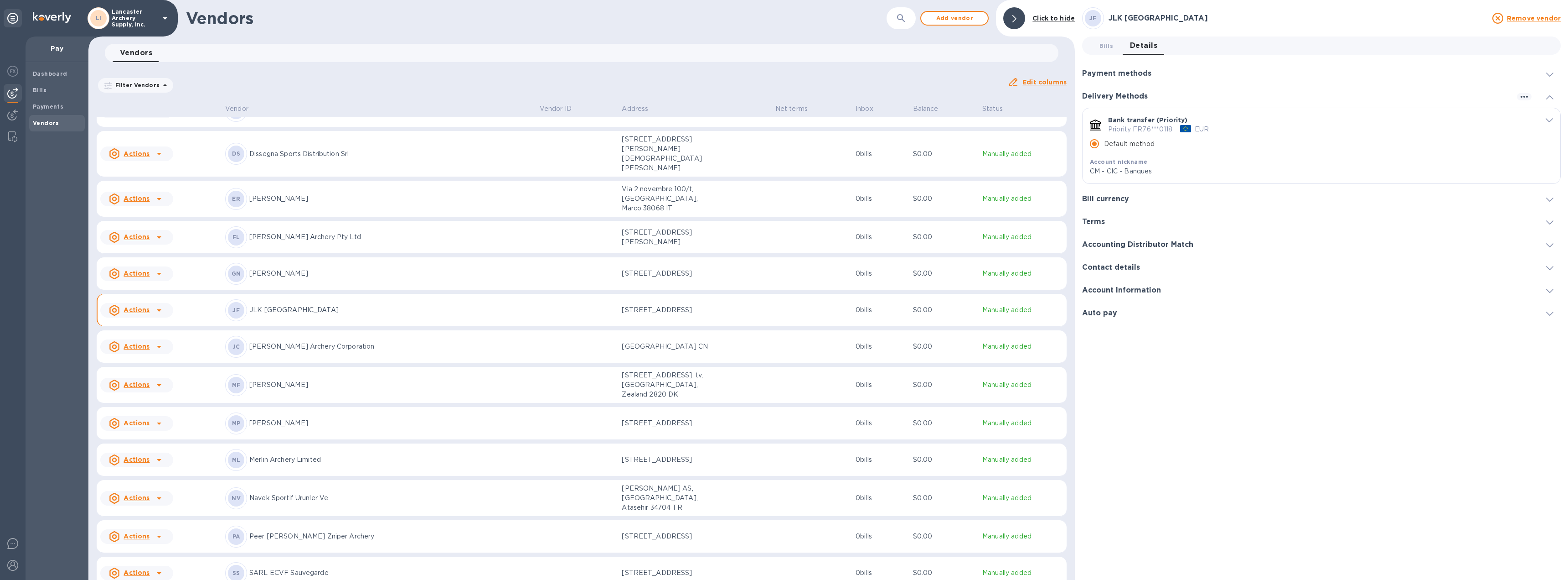
click at [1548, 119] on icon "default-method" at bounding box center [1549, 120] width 7 height 4
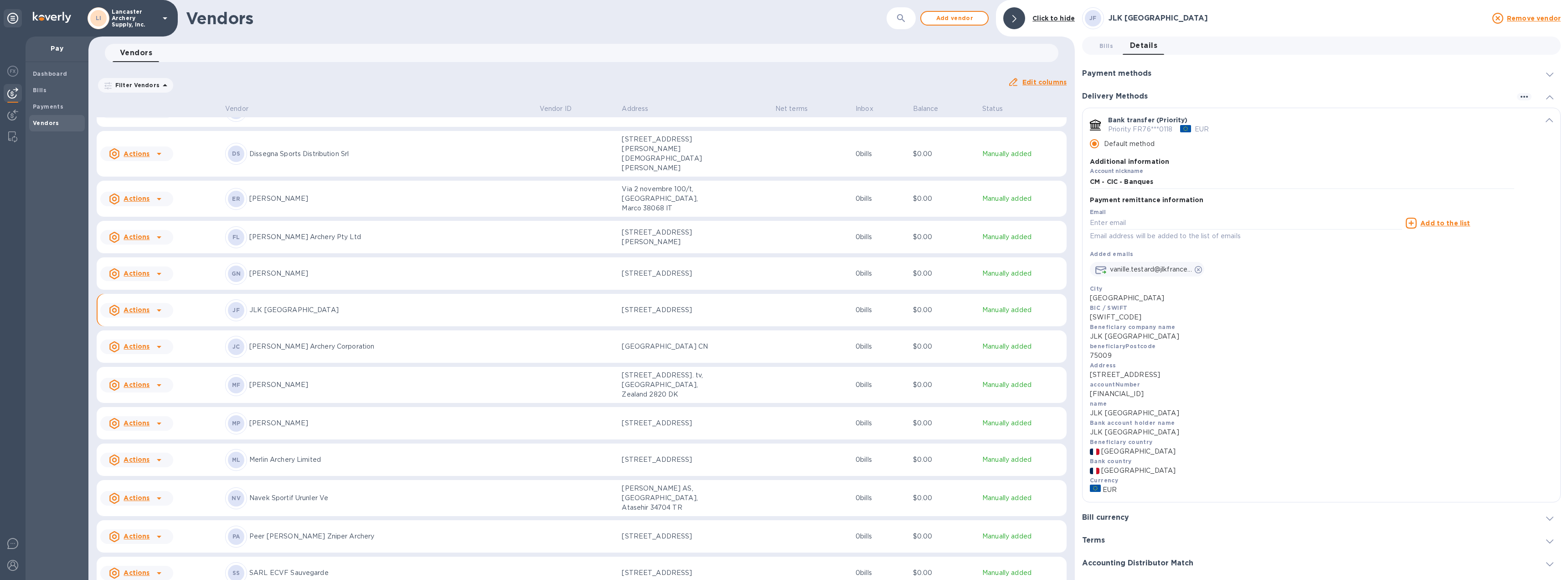
click at [1546, 121] on icon "default-method" at bounding box center [1549, 120] width 7 height 4
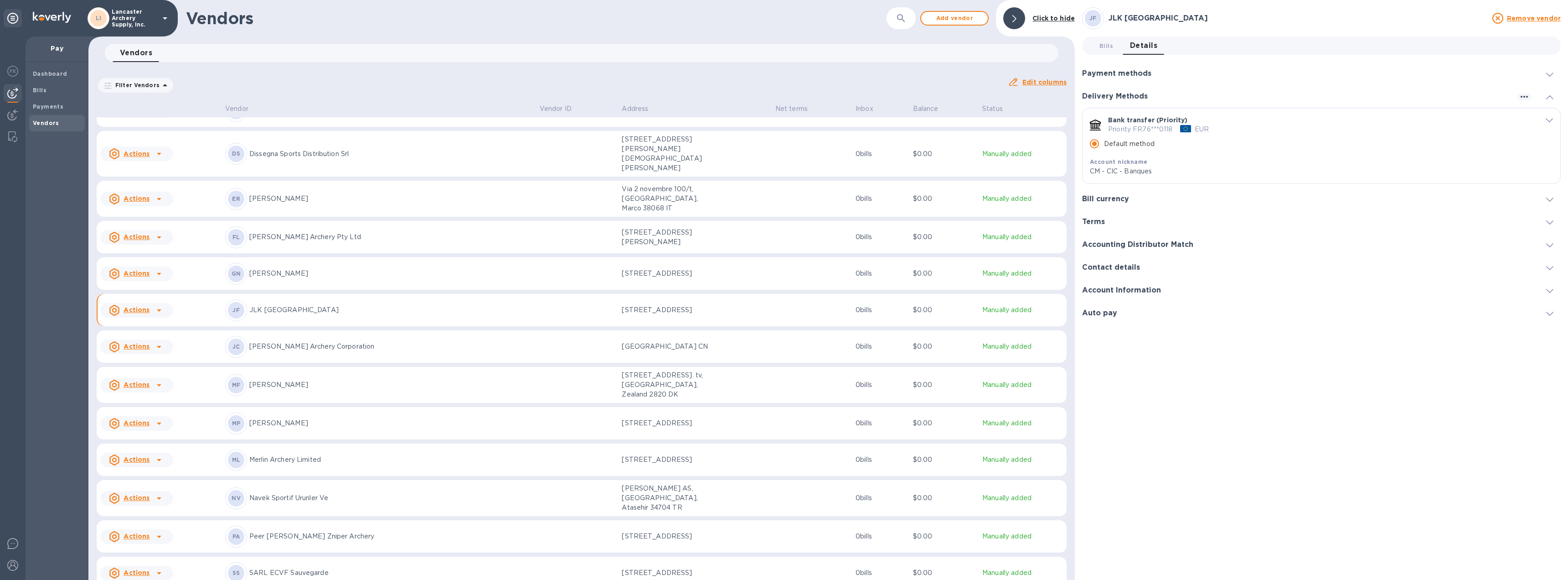
click at [1551, 197] on span at bounding box center [1549, 199] width 7 height 9
click at [1554, 135] on icon at bounding box center [1555, 136] width 4 height 2
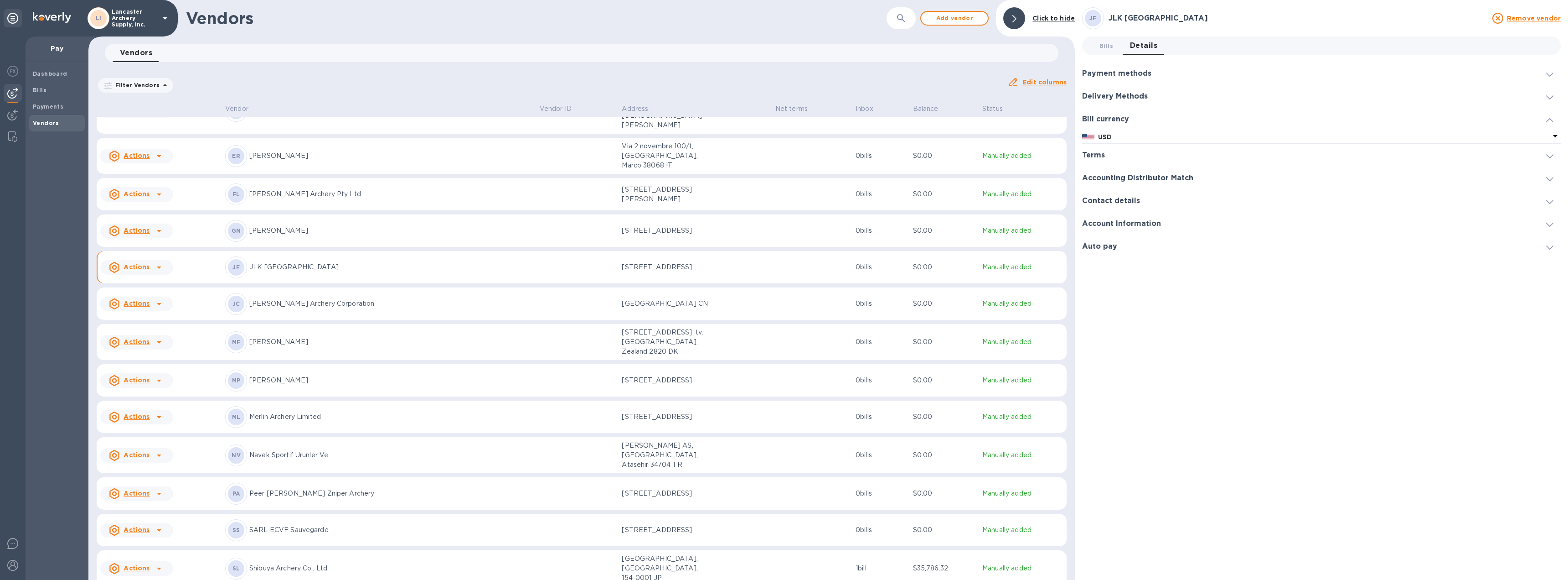
scroll to position [274, 0]
click at [157, 264] on icon at bounding box center [159, 265] width 4 height 2
click at [150, 268] on b "Add new bill" at bounding box center [147, 271] width 42 height 7
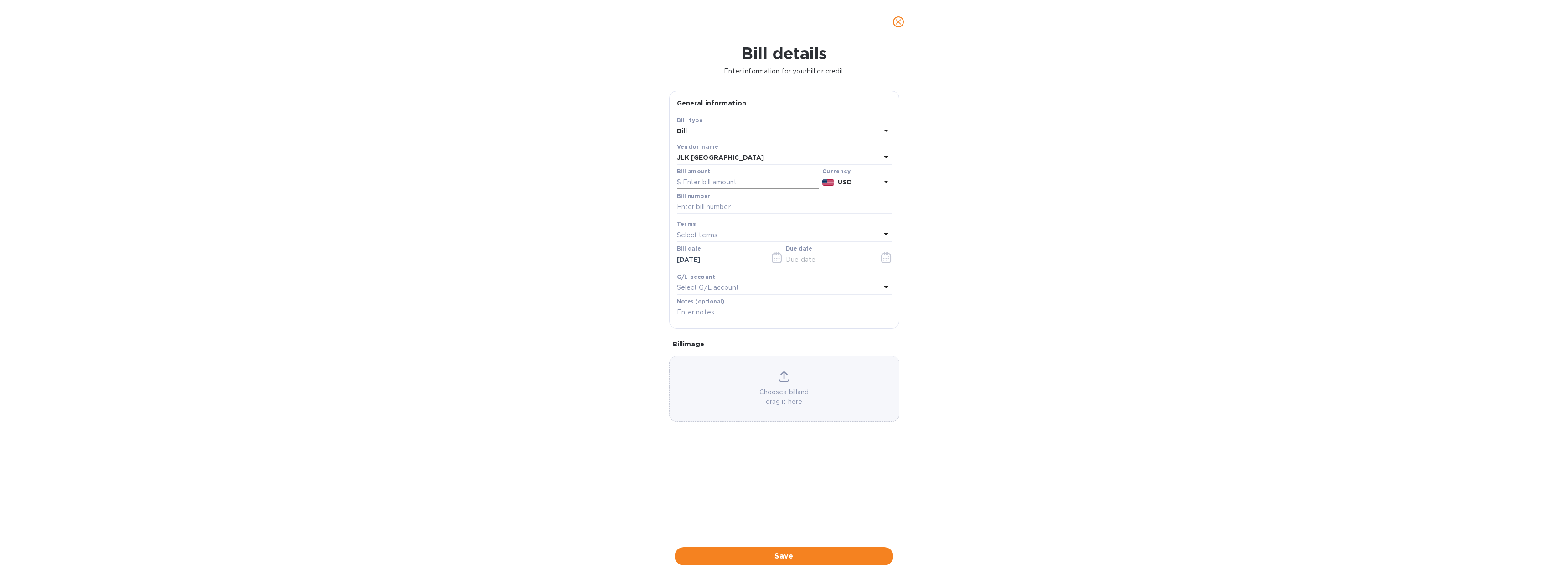
click at [695, 177] on input "text" at bounding box center [748, 182] width 142 height 14
type input "3,483.00"
click at [886, 182] on icon at bounding box center [886, 182] width 4 height 2
click at [820, 206] on p "Euro" at bounding box center [842, 205] width 70 height 9
click at [725, 210] on input "text" at bounding box center [784, 207] width 214 height 14
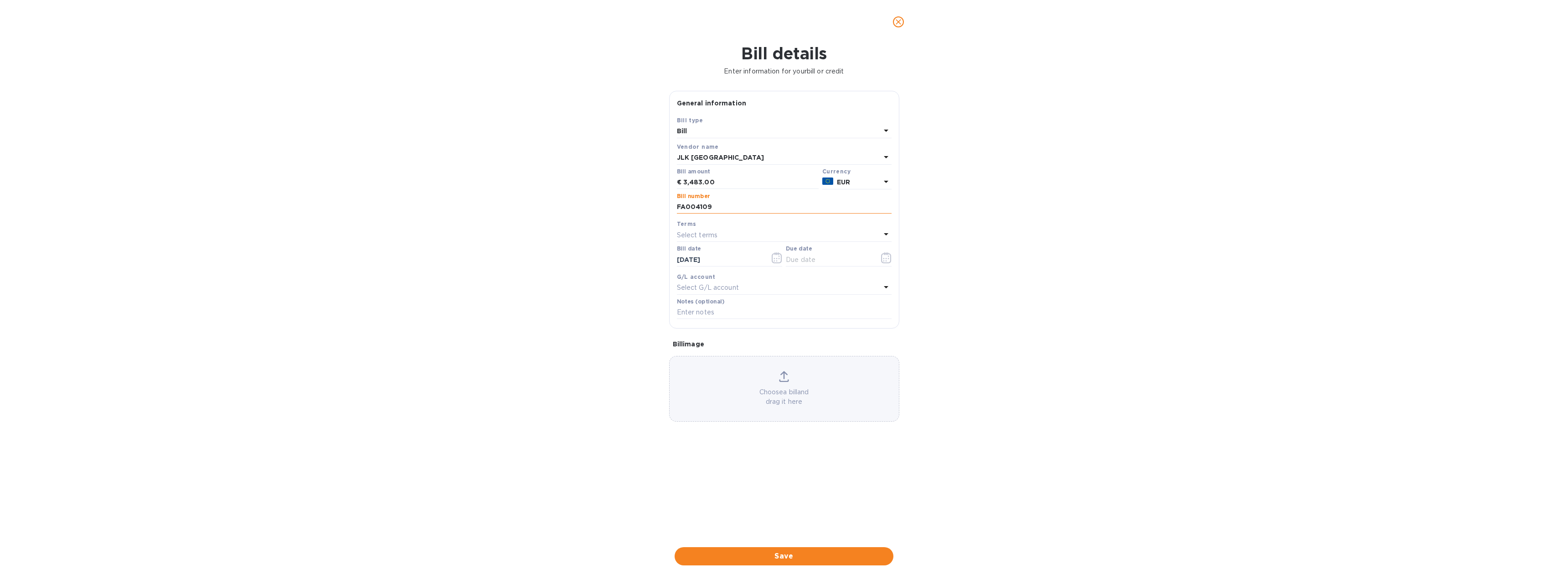
type input "FA004109"
type input "[DATE]"
click at [706, 260] on input "[DATE]" at bounding box center [720, 259] width 86 height 14
drag, startPoint x: 717, startPoint y: 258, endPoint x: 651, endPoint y: 260, distance: 66.0
click at [651, 260] on div "Bill details Enter information for your bill or credit General information Save…" at bounding box center [784, 311] width 1568 height 536
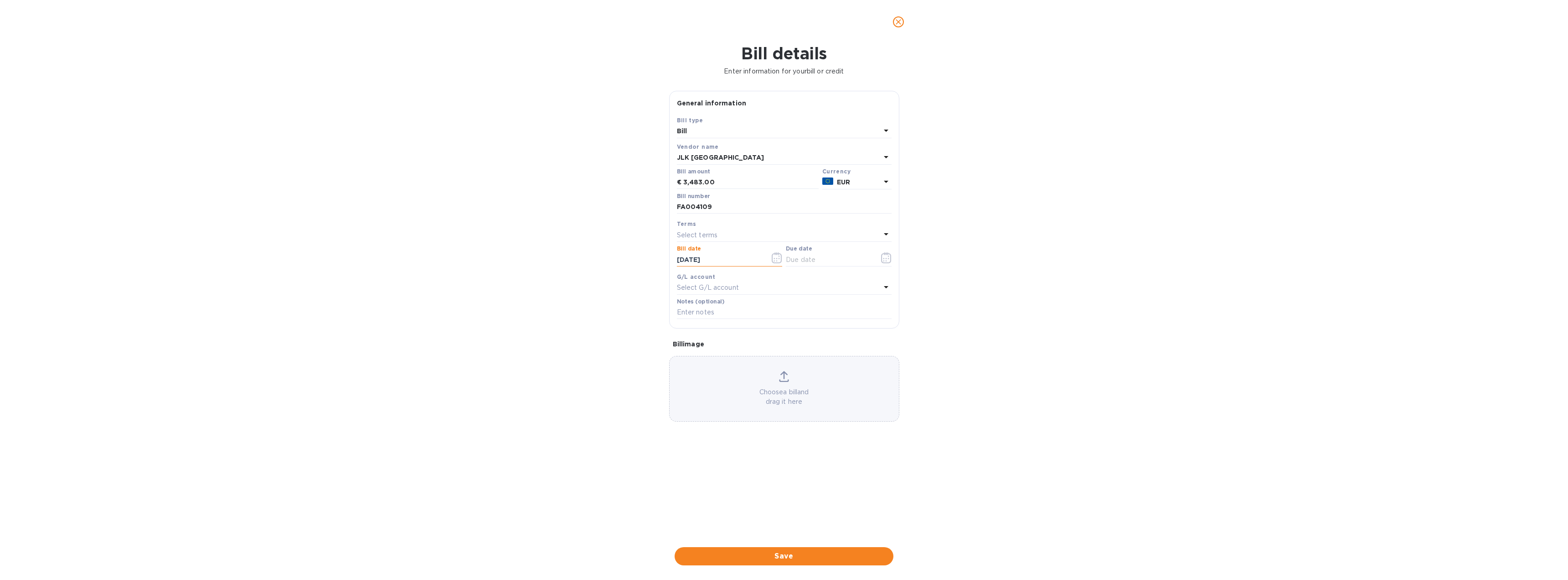
type input "[DATE]"
click at [766, 554] on span "Save" at bounding box center [784, 556] width 204 height 11
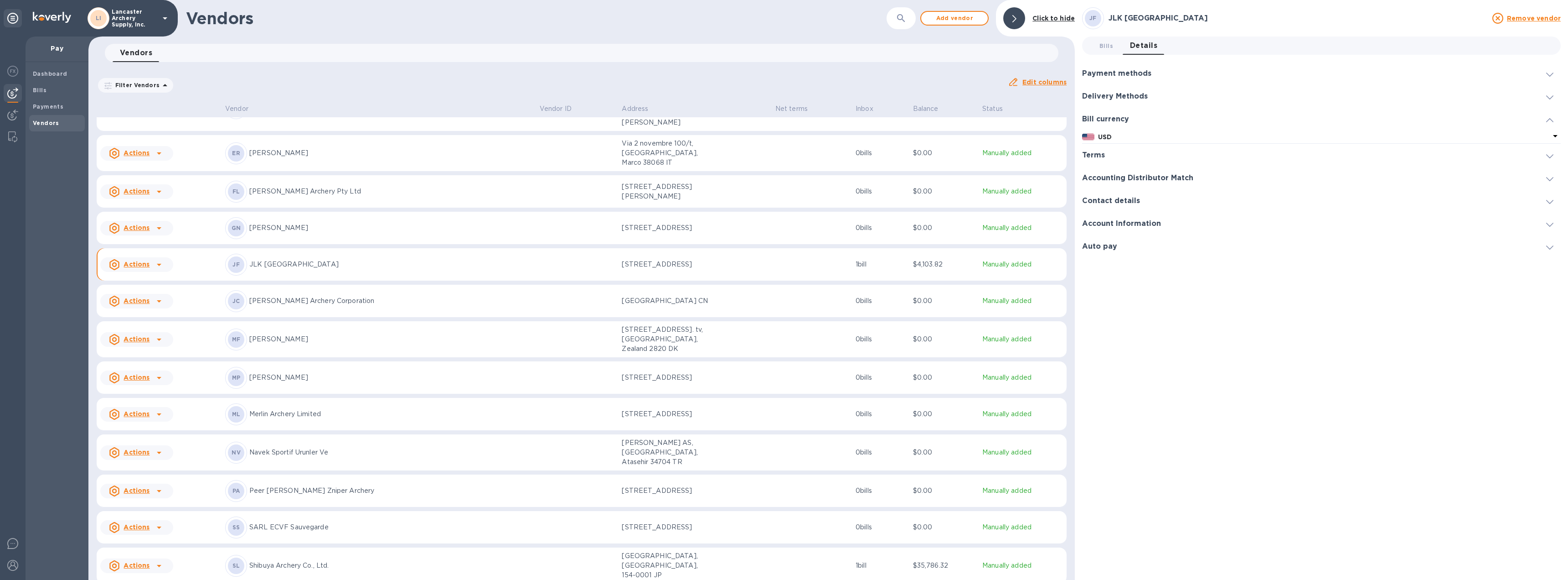
click at [1554, 134] on icon at bounding box center [1554, 135] width 11 height 11
click at [1164, 163] on div "EUR" at bounding box center [1203, 167] width 230 height 13
click at [1101, 44] on span "Bills 0" at bounding box center [1106, 45] width 14 height 9
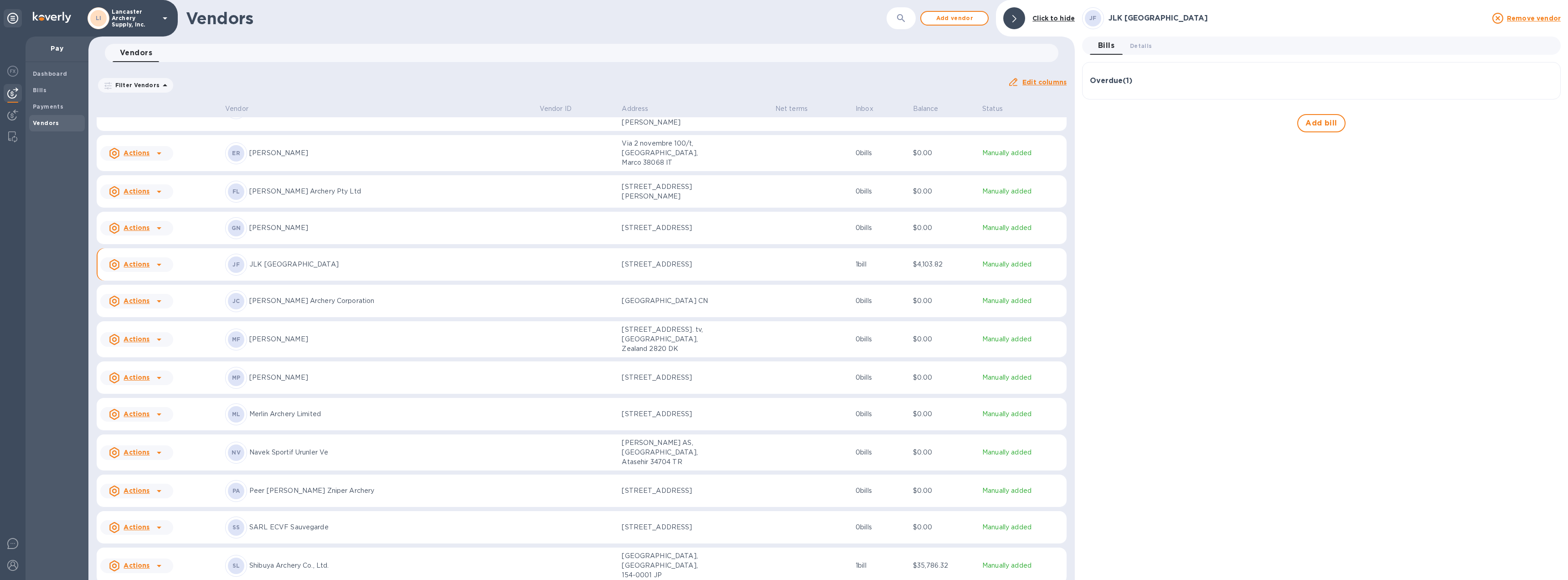
click at [1111, 78] on h3 "Overdue ( 1 )" at bounding box center [1111, 81] width 42 height 9
click at [1138, 44] on span "Details 0" at bounding box center [1141, 45] width 22 height 9
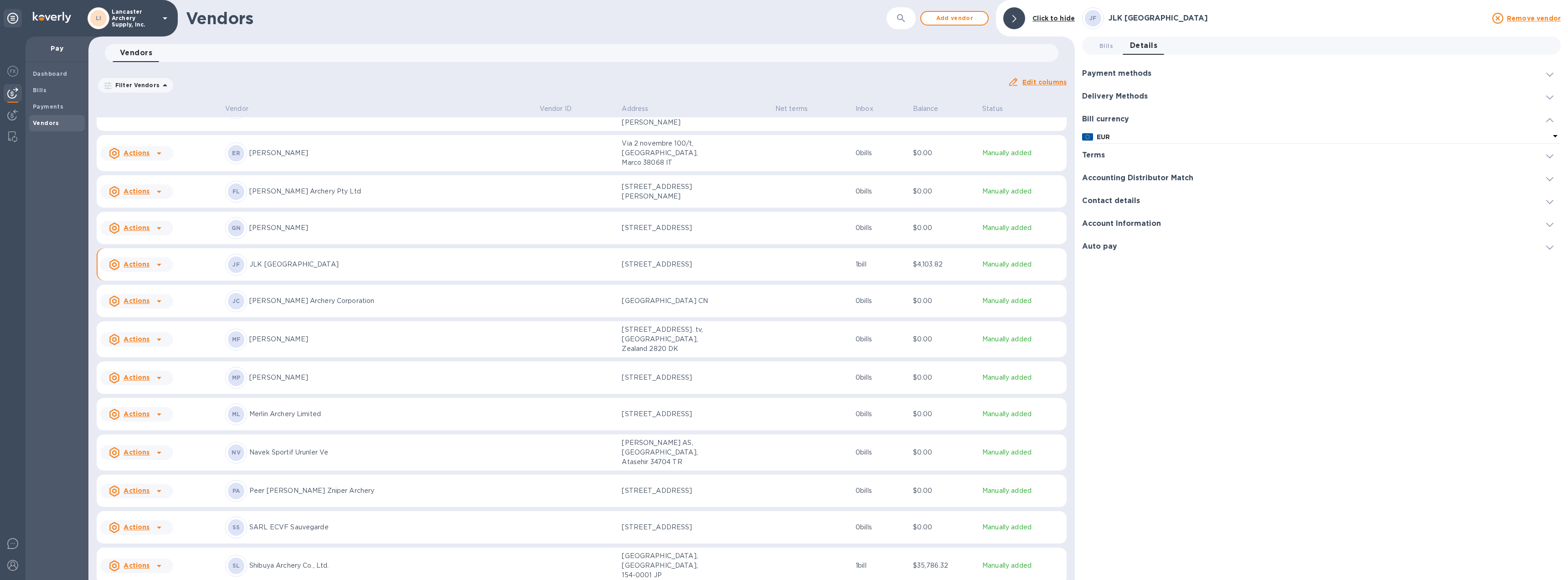
click at [158, 264] on icon at bounding box center [159, 265] width 4 height 2
click at [148, 269] on b "Add new bill" at bounding box center [147, 271] width 42 height 7
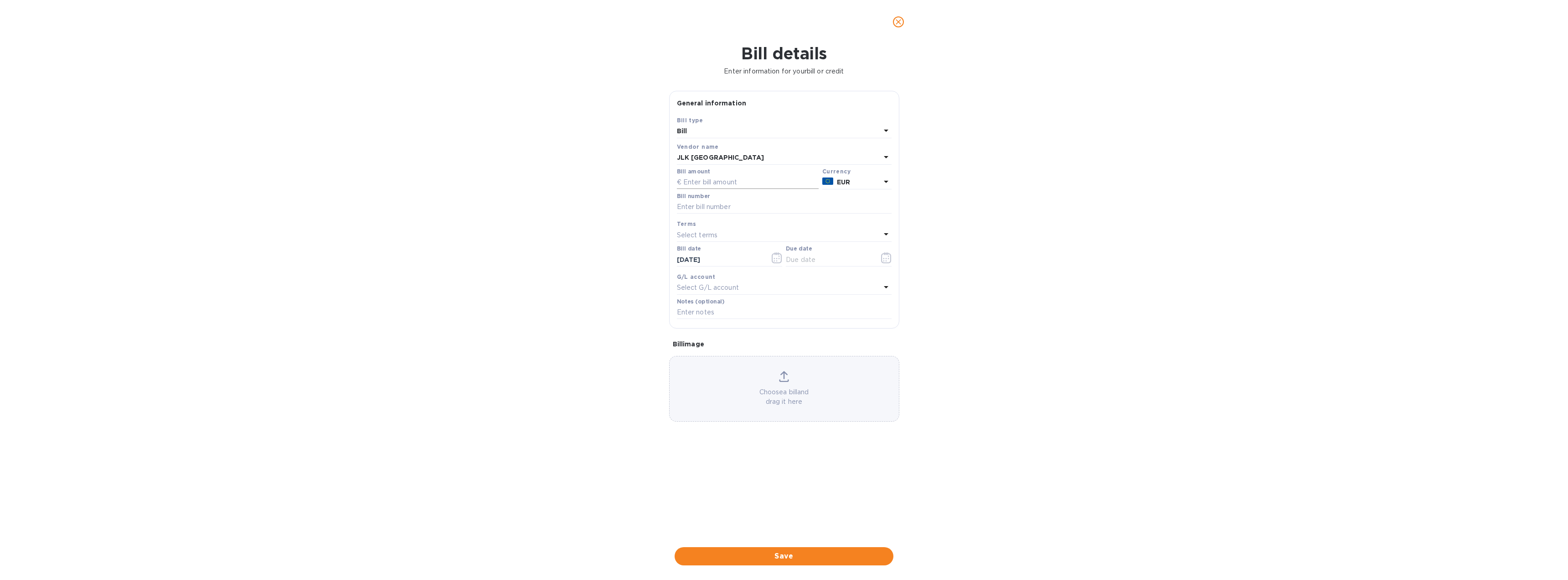
click at [745, 176] on input "text" at bounding box center [748, 182] width 142 height 14
type input "1,749.00"
type input "FA004110"
type input "[DATE]"
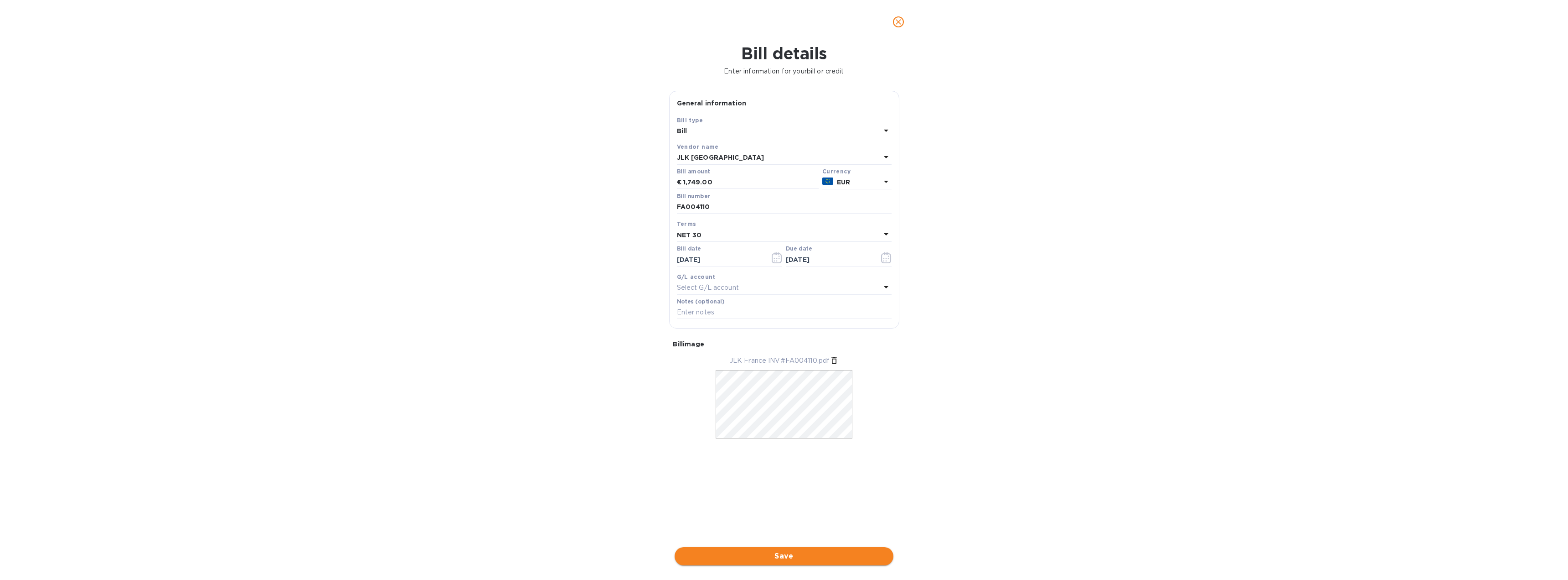
click at [763, 557] on span "Save" at bounding box center [784, 556] width 204 height 11
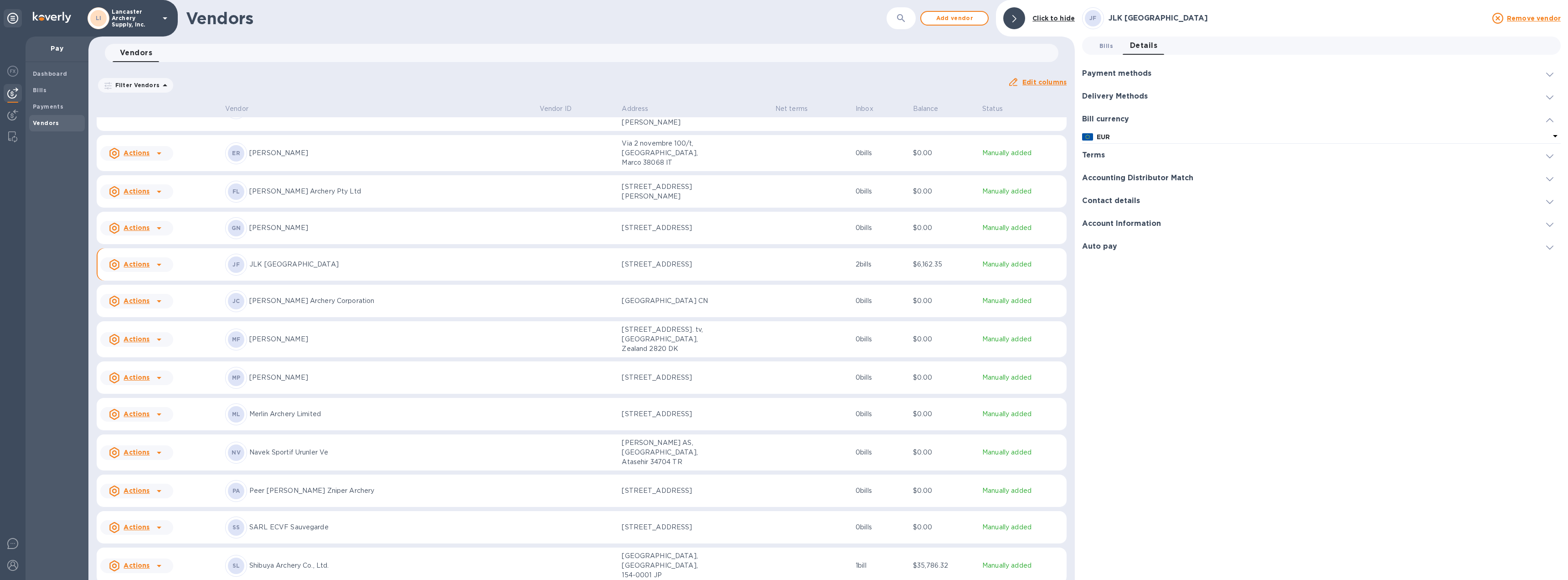
click at [1109, 44] on span "Bills 0" at bounding box center [1106, 45] width 14 height 9
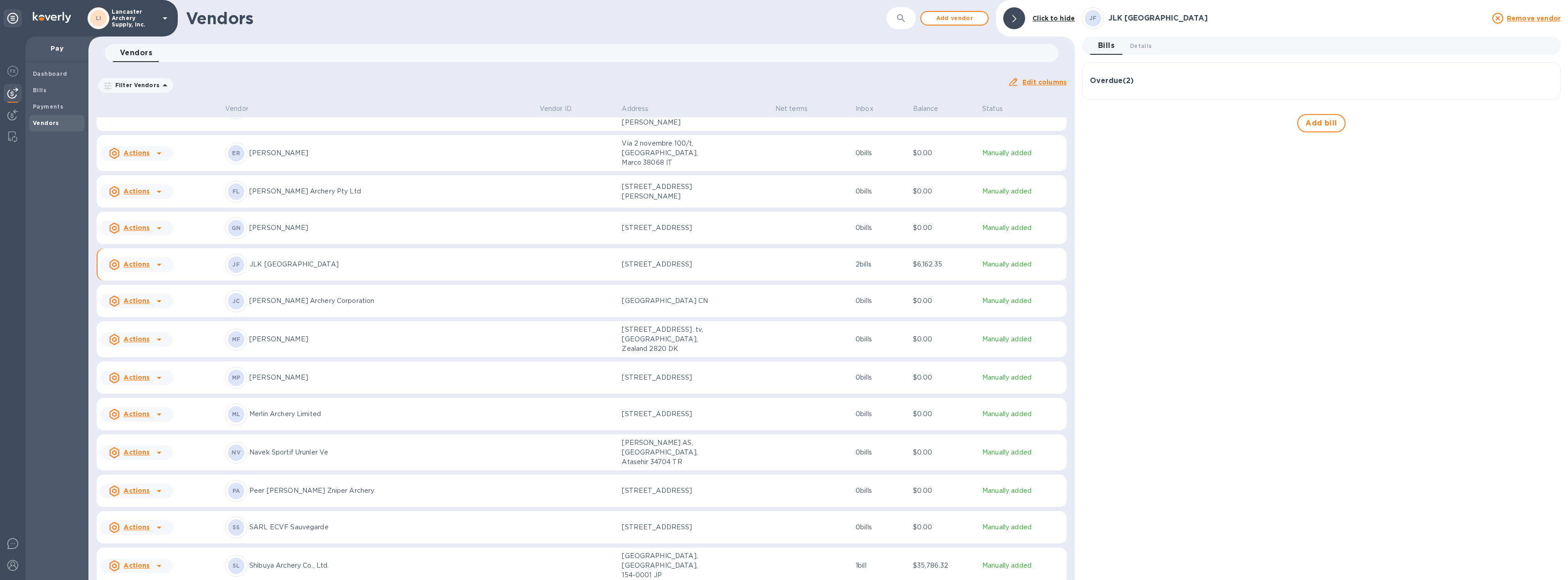
click at [1186, 92] on div "Overdue ( 2 ) Bill № FA004109 Bill Date [DATE] Amount €3,483.00 Balance €3,483.…" at bounding box center [1321, 81] width 479 height 37
click at [1162, 82] on div "Overdue ( 2 )" at bounding box center [1321, 81] width 463 height 9
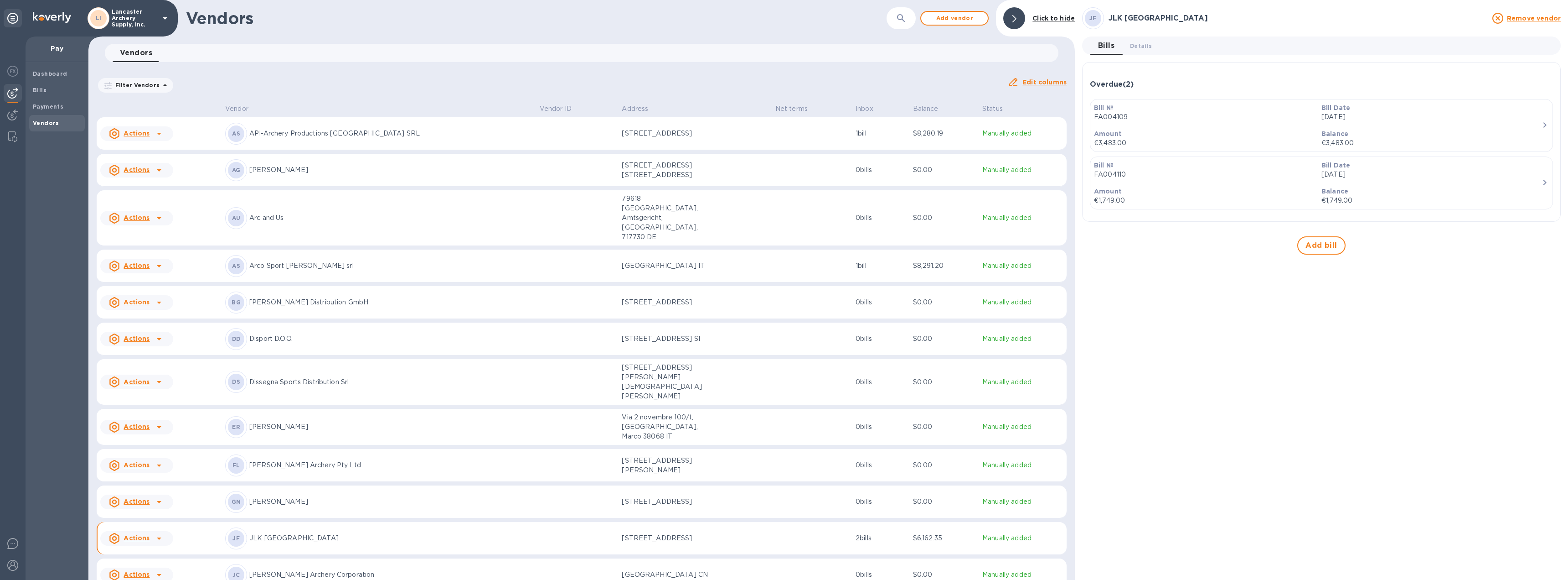
click at [158, 333] on icon at bounding box center [159, 338] width 11 height 11
click at [147, 355] on b "Add new bill" at bounding box center [147, 357] width 42 height 7
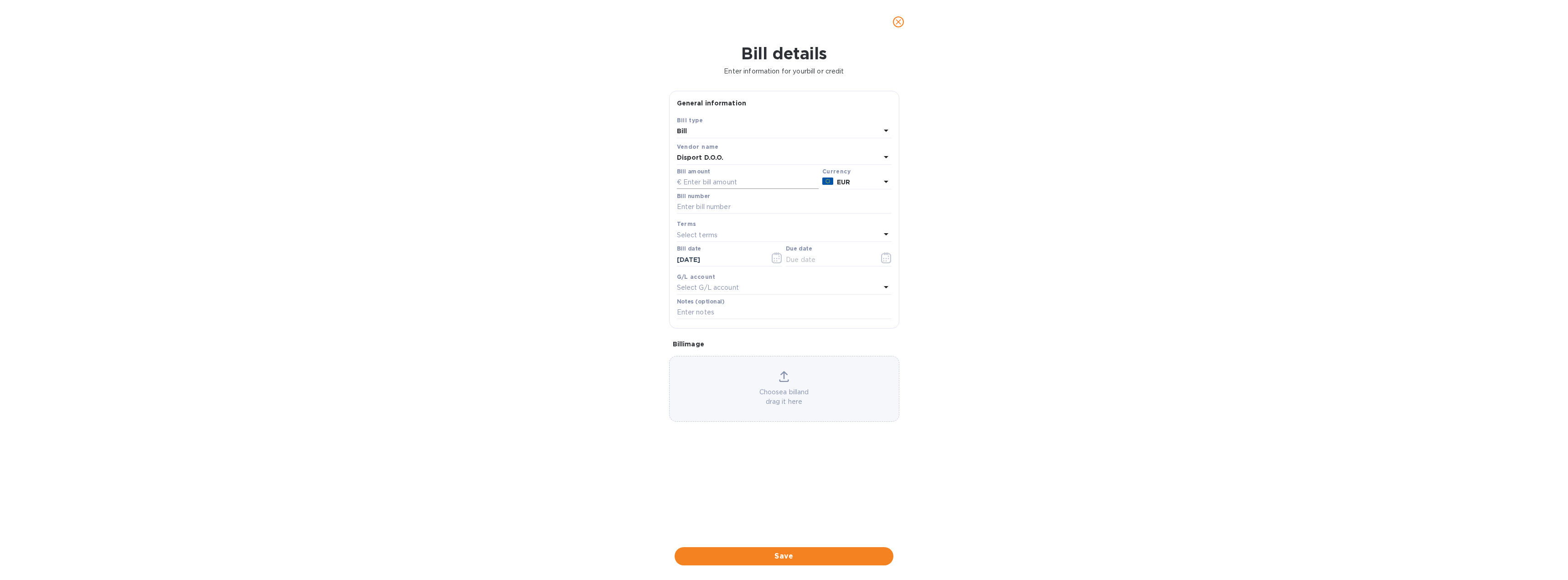
click at [724, 186] on input "text" at bounding box center [748, 182] width 142 height 14
type input "1,583.81"
type input "[PERSON_NAME]-2501409"
type input "[DATE]"
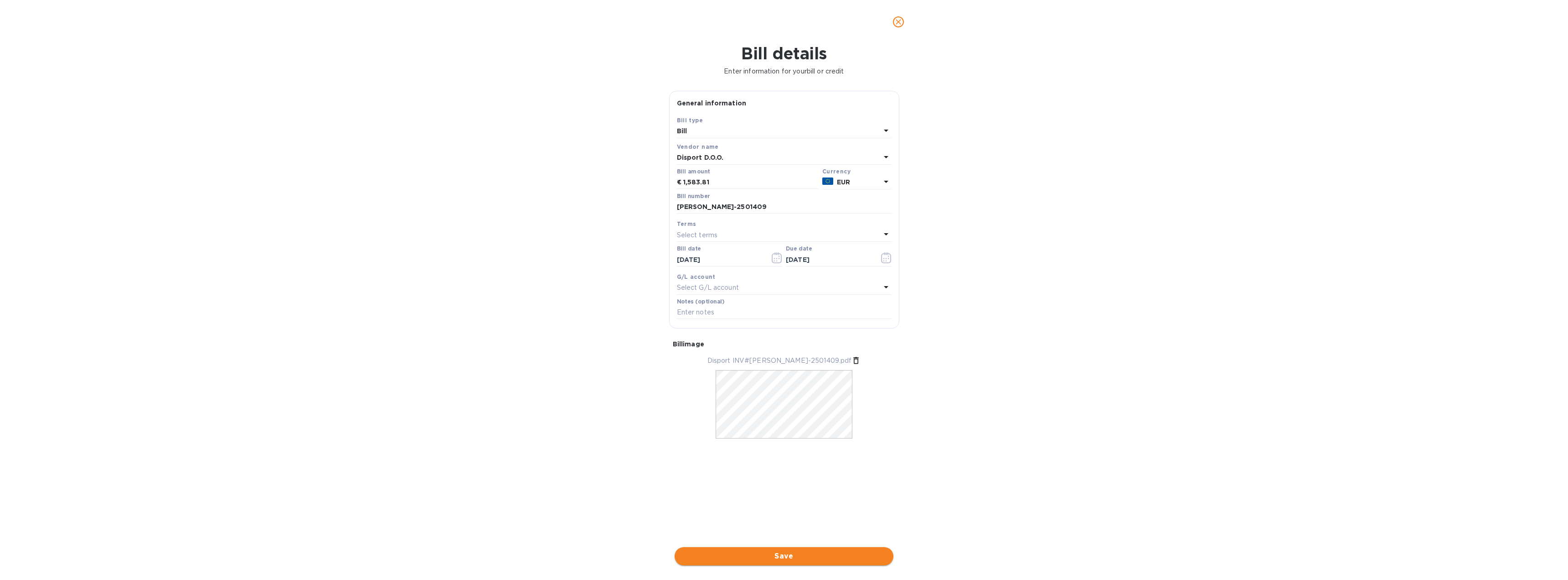
click at [784, 556] on span "Save" at bounding box center [784, 556] width 204 height 11
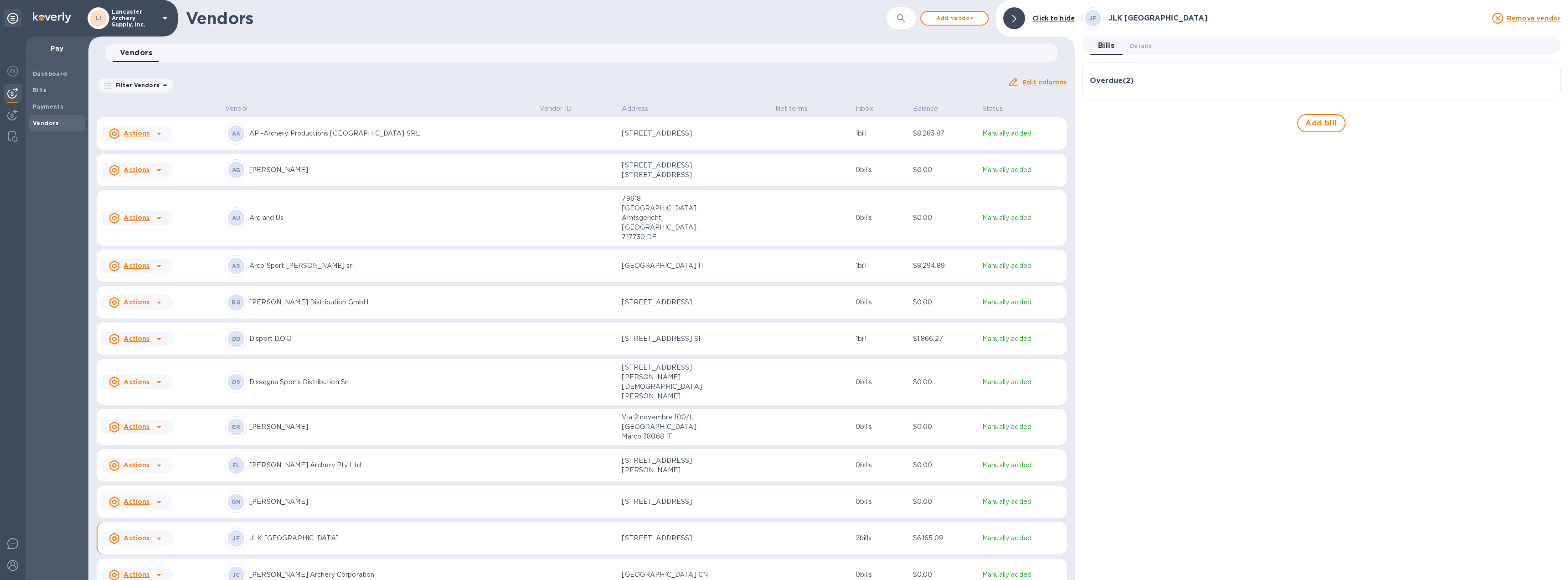
click at [943, 334] on p "$1,866.27" at bounding box center [943, 338] width 62 height 9
click at [1144, 44] on span "Details 0" at bounding box center [1141, 45] width 22 height 9
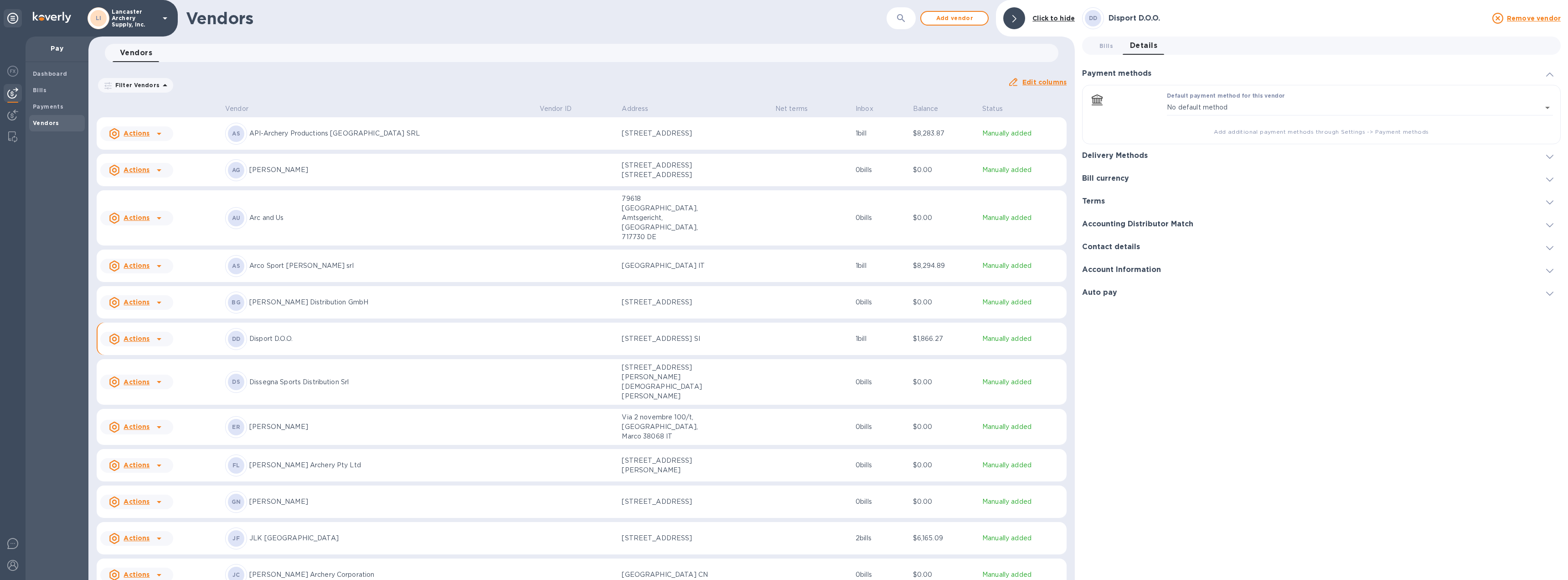
click at [1550, 155] on icon at bounding box center [1549, 157] width 7 height 4
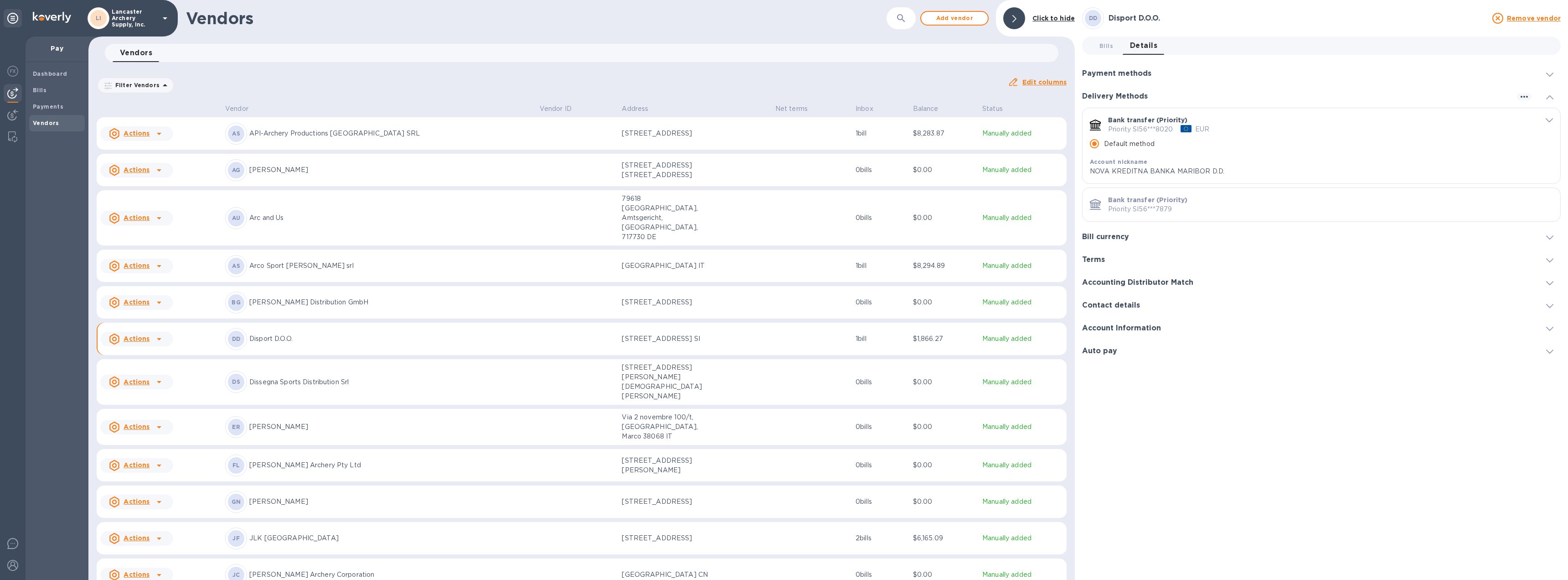
click at [1548, 119] on icon "default-method" at bounding box center [1549, 120] width 7 height 4
click at [1103, 45] on span "Bills 0" at bounding box center [1106, 45] width 14 height 9
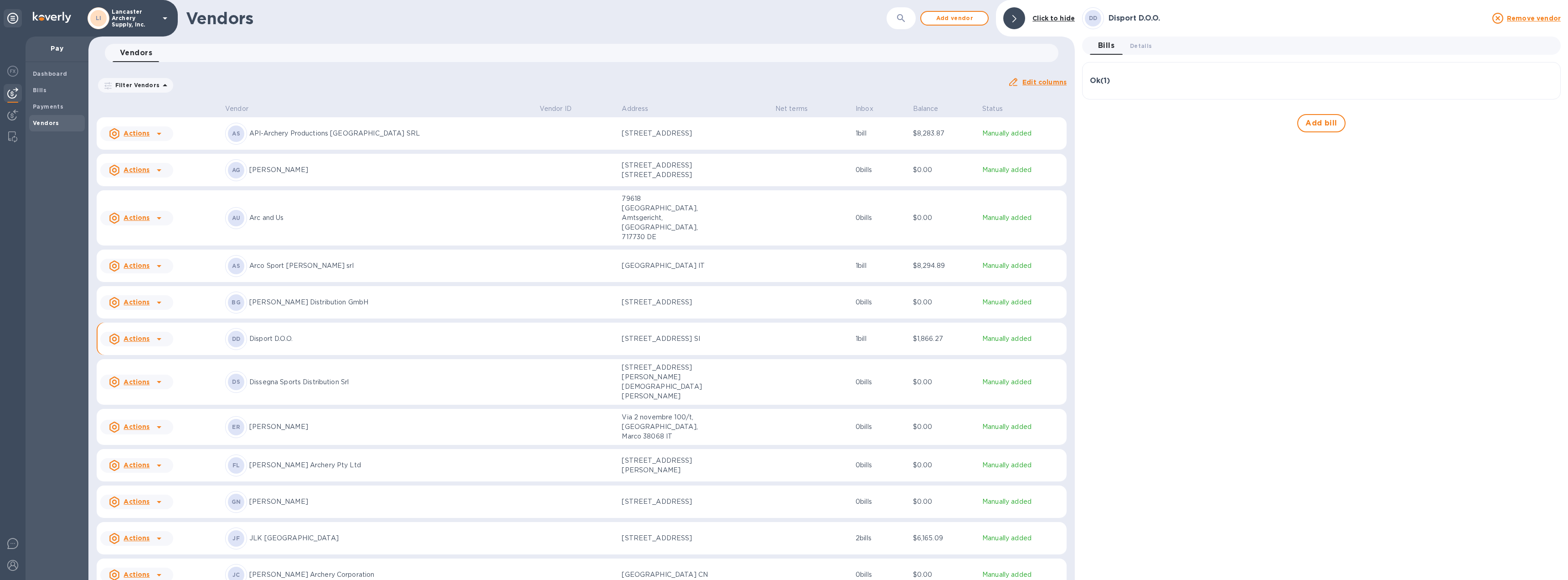
click at [157, 376] on icon at bounding box center [159, 381] width 11 height 11
click at [140, 395] on b "Add new bill" at bounding box center [147, 395] width 42 height 7
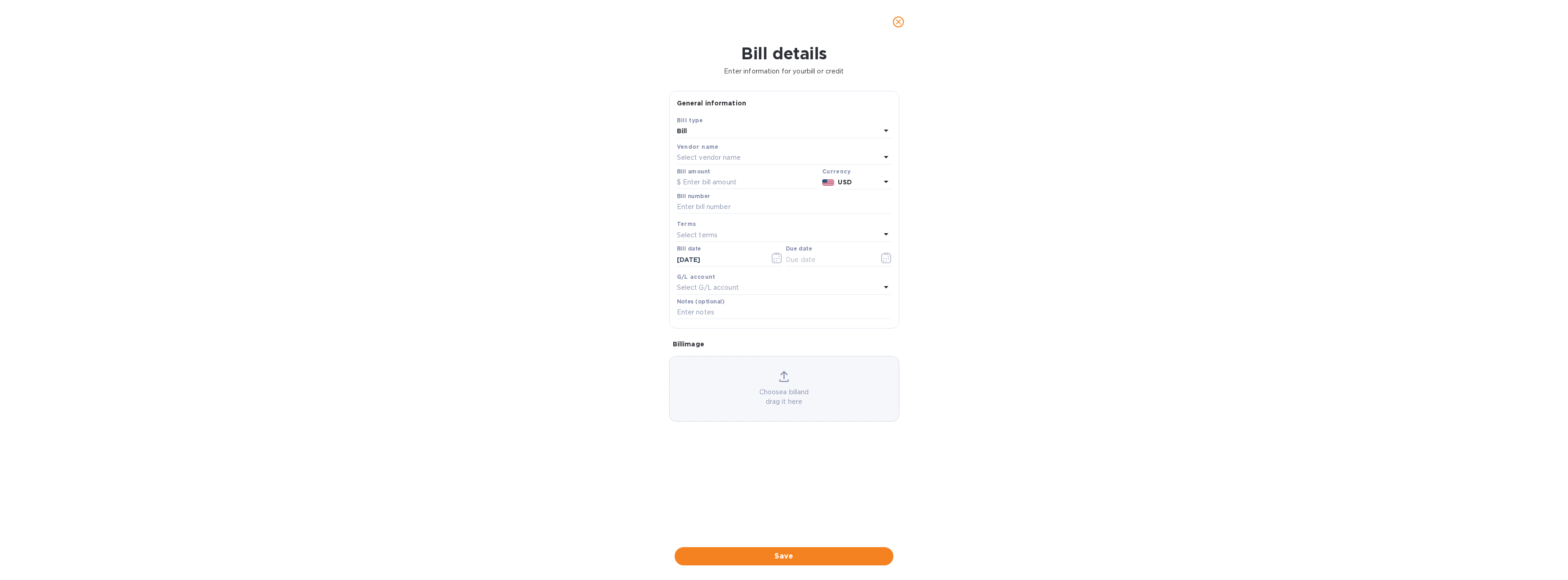
type input "[DATE]"
click at [700, 185] on input "text" at bounding box center [748, 182] width 142 height 14
type input "1,006.24"
type input "202500845"
type input "[DATE]"
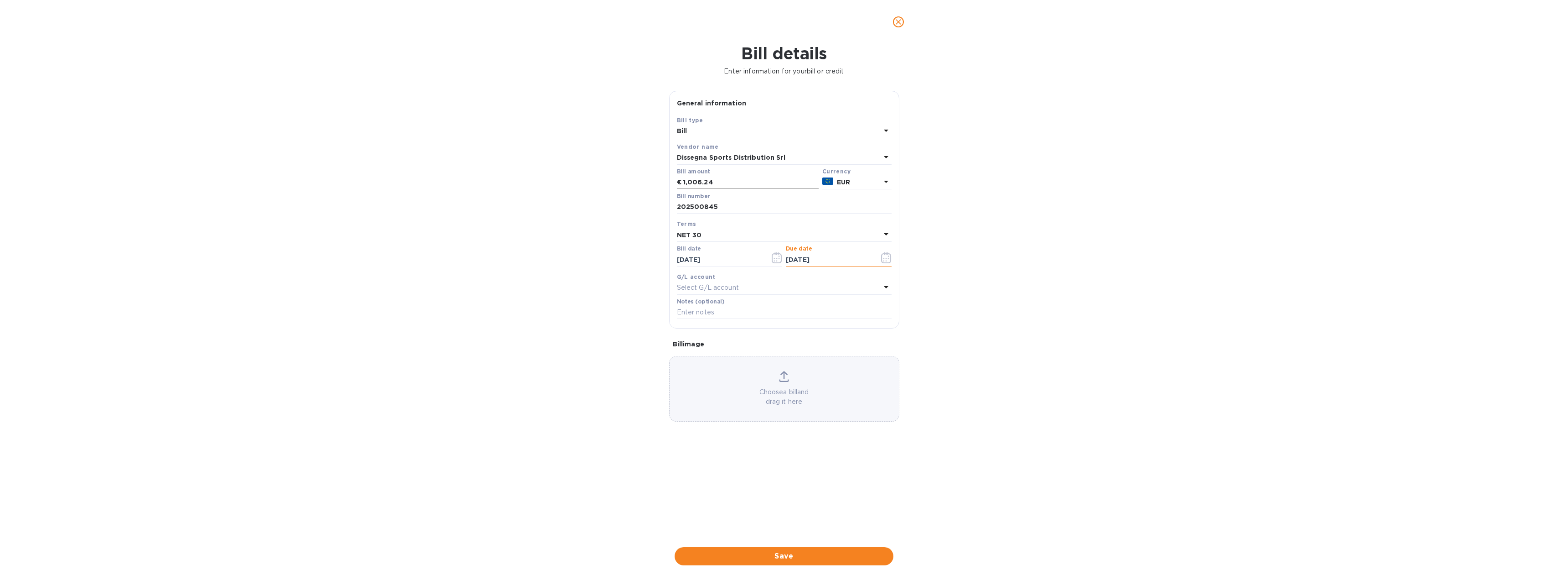
type input "[DATE]"
click at [787, 559] on span "Save" at bounding box center [784, 556] width 204 height 11
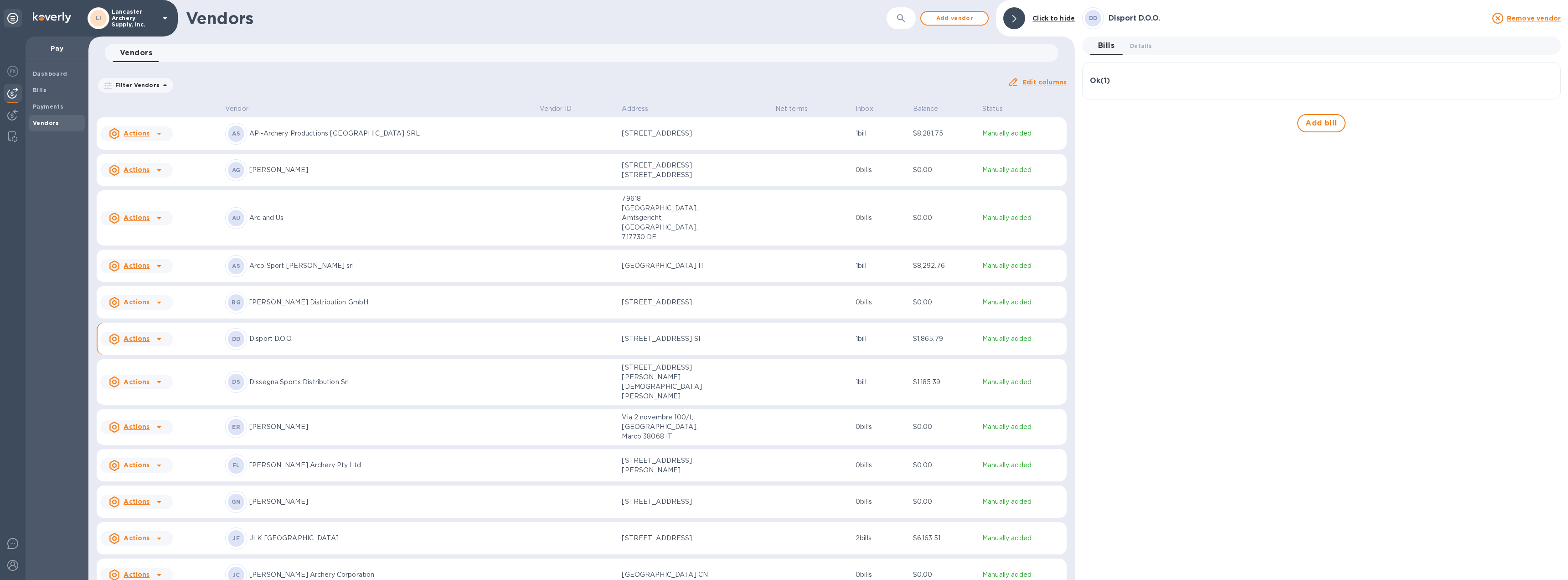
click at [710, 360] on td "[STREET_ADDRESS][PERSON_NAME][DEMOGRAPHIC_DATA][PERSON_NAME]" at bounding box center [695, 382] width 153 height 46
click at [1214, 82] on div "Due soon ( 1 )" at bounding box center [1321, 81] width 463 height 9
click at [1541, 124] on icon "button" at bounding box center [1544, 124] width 11 height 11
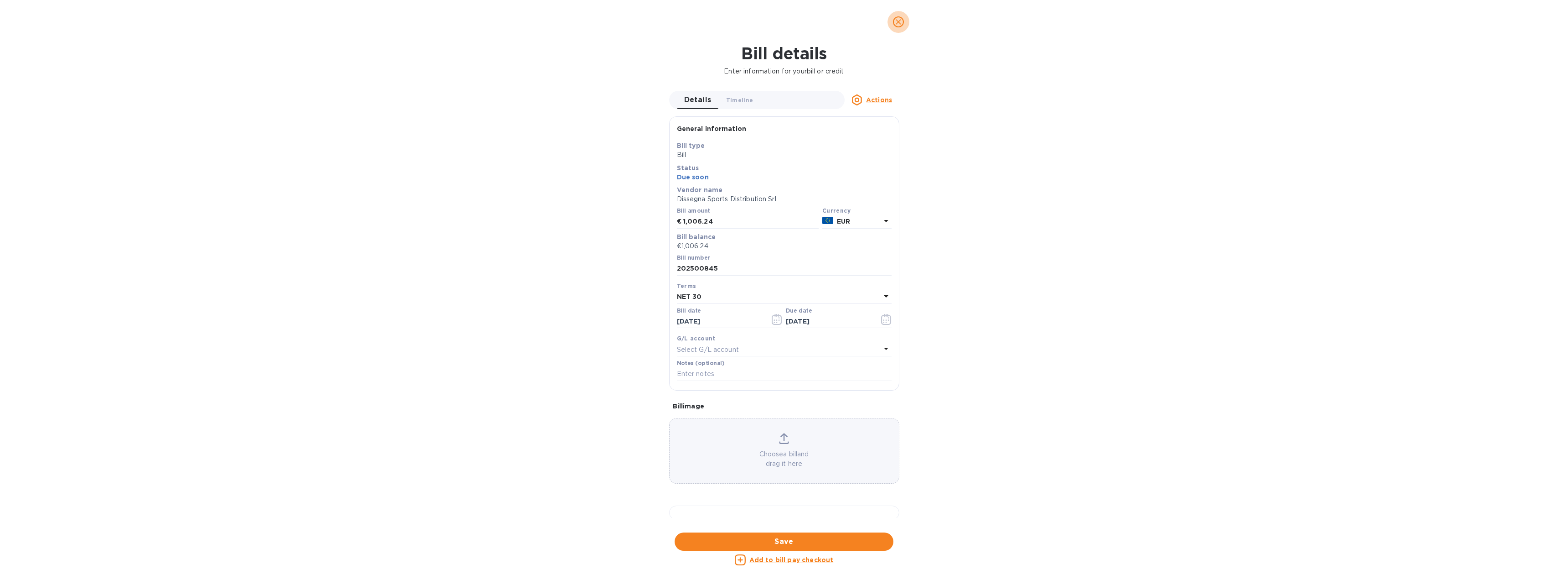
click at [897, 26] on icon "close" at bounding box center [898, 21] width 9 height 9
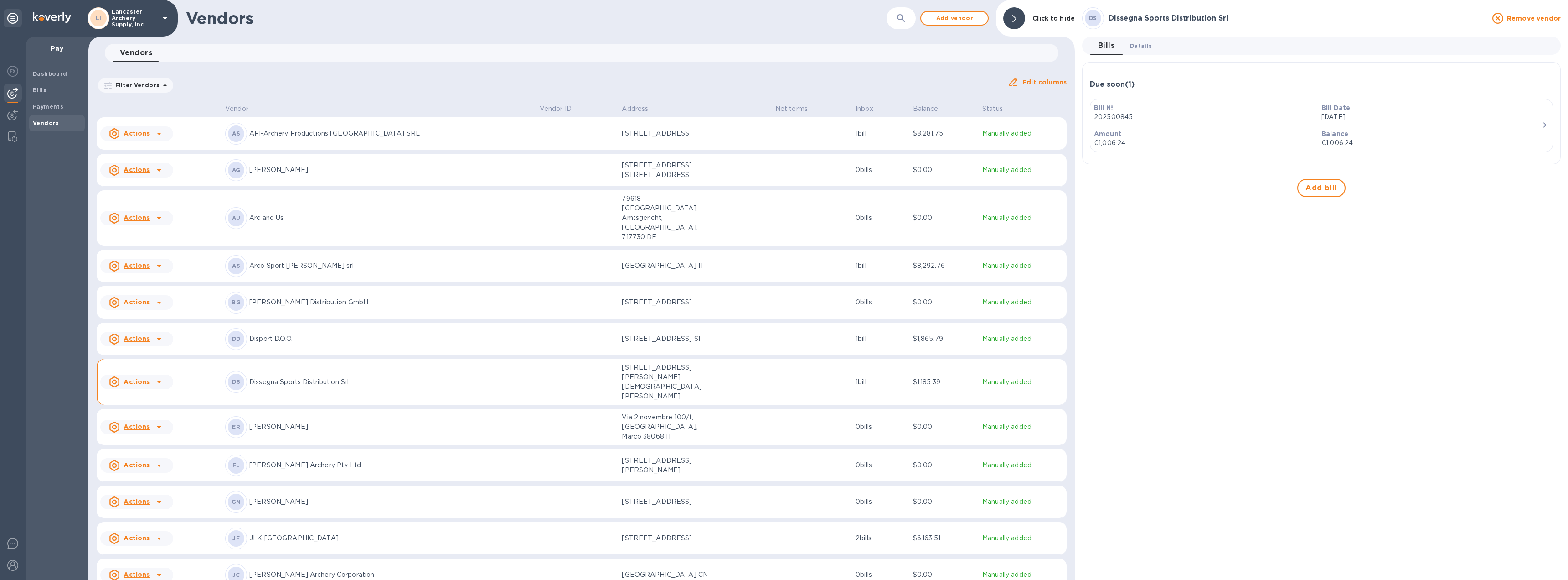
click at [1131, 47] on span "Details 0" at bounding box center [1141, 45] width 22 height 9
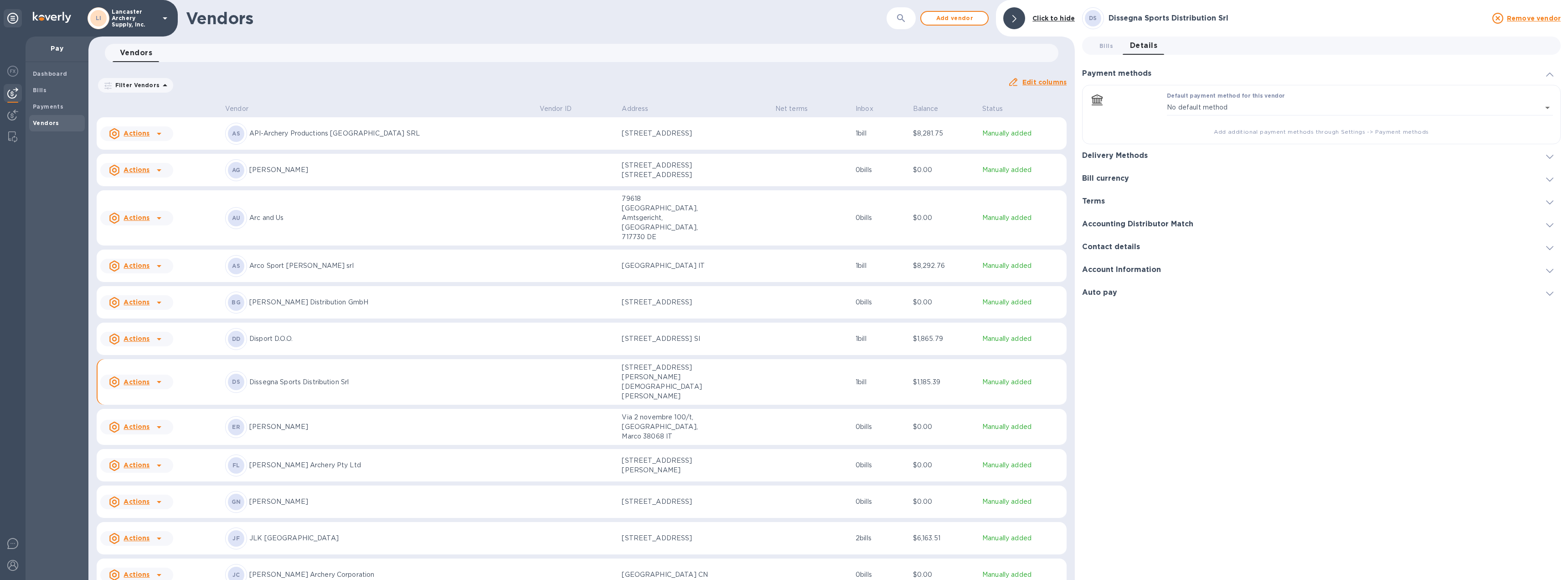
click at [1549, 154] on icon at bounding box center [1549, 157] width 7 height 4
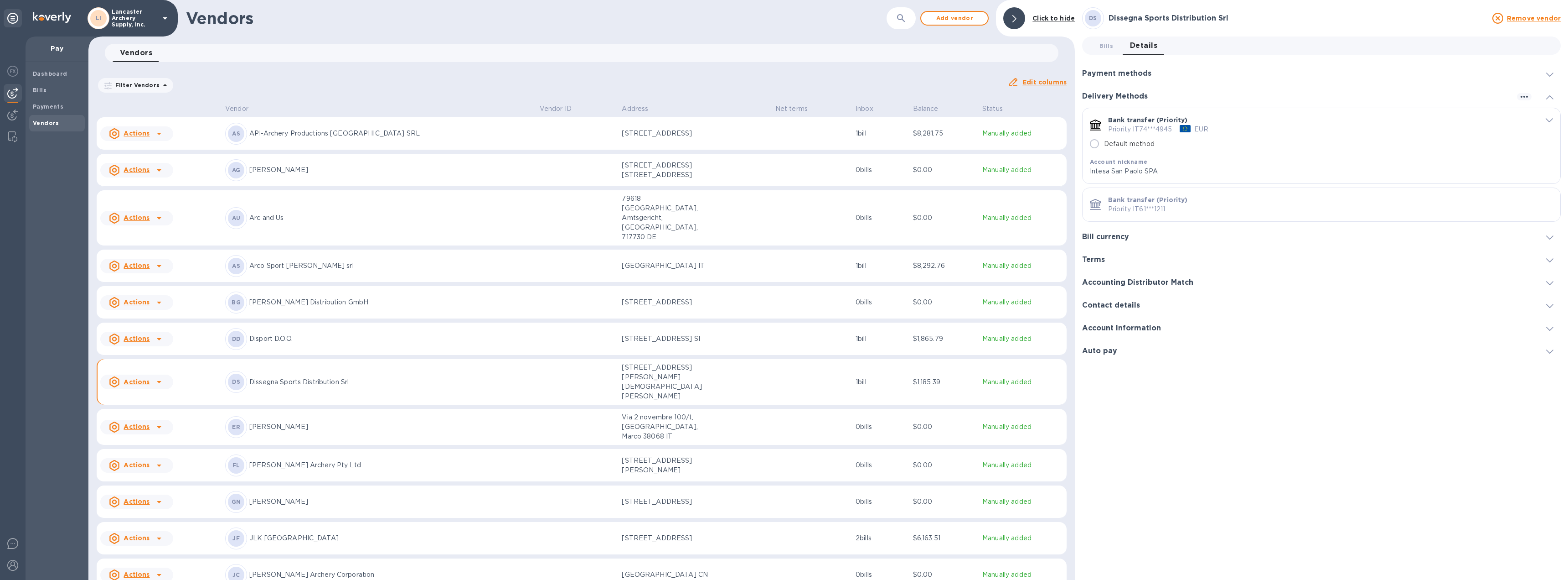
click at [1550, 117] on span "default-method" at bounding box center [1549, 119] width 7 height 9
click at [1107, 46] on span "Bills 0" at bounding box center [1106, 45] width 14 height 9
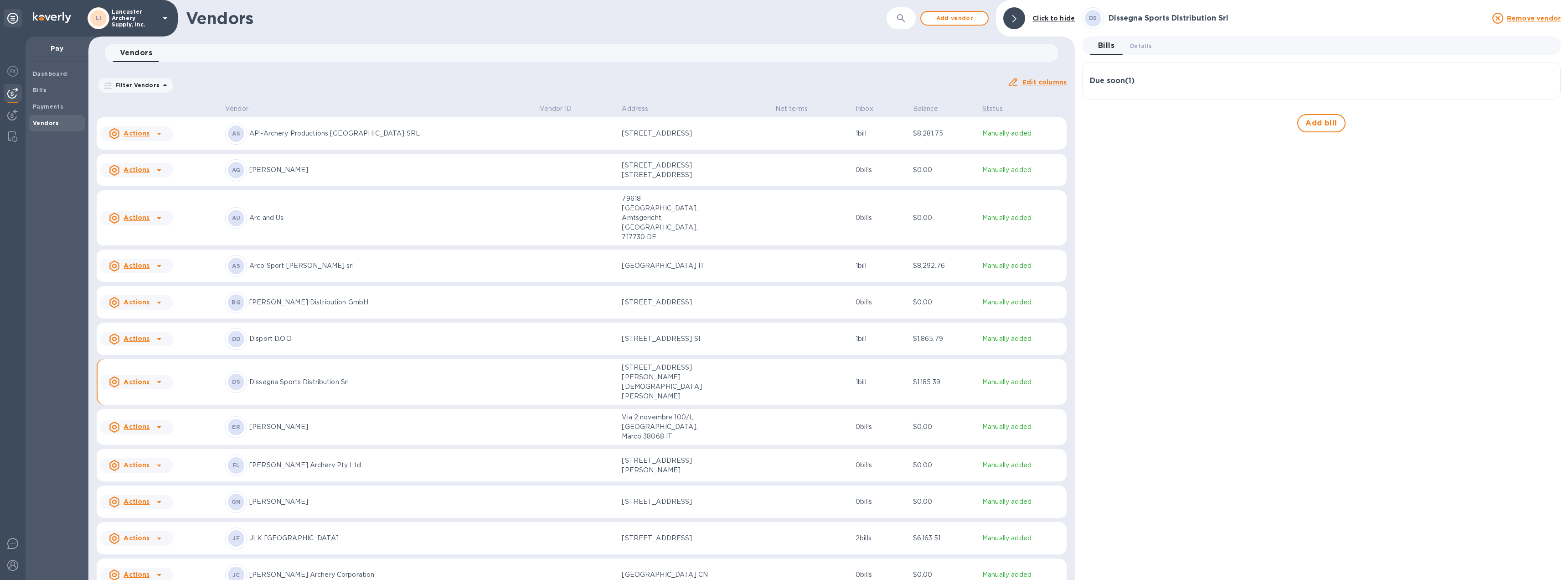
click at [1357, 97] on div "Due soon ( 1 ) Bill № 202500845 Bill Date [DATE] Amount €1,006.24 Balance €1,00…" at bounding box center [1321, 81] width 479 height 37
click at [1302, 83] on div "Due soon ( 1 )" at bounding box center [1321, 81] width 463 height 9
